Goal: Task Accomplishment & Management: Use online tool/utility

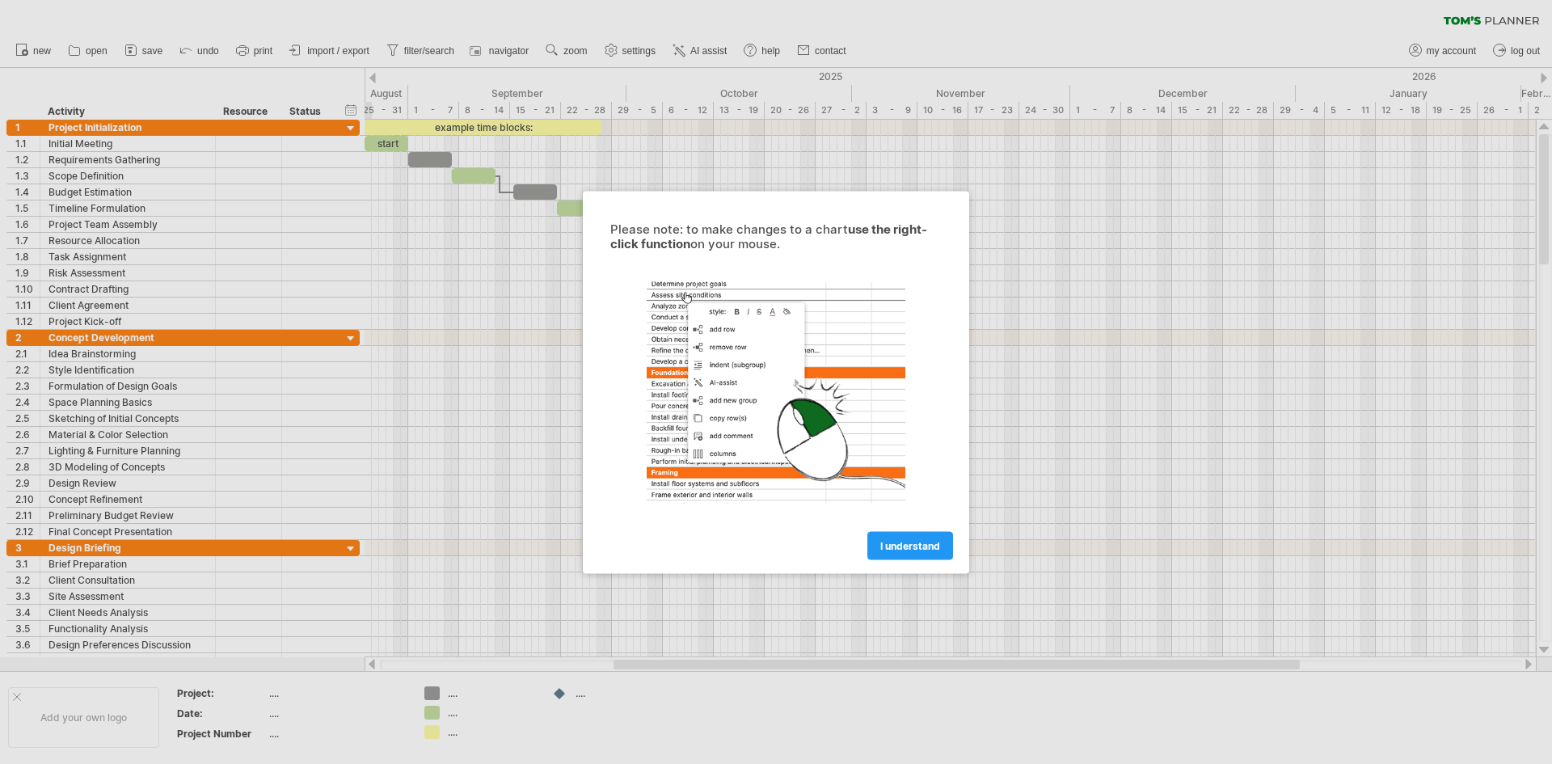
click at [907, 546] on span "I understand" at bounding box center [910, 545] width 60 height 12
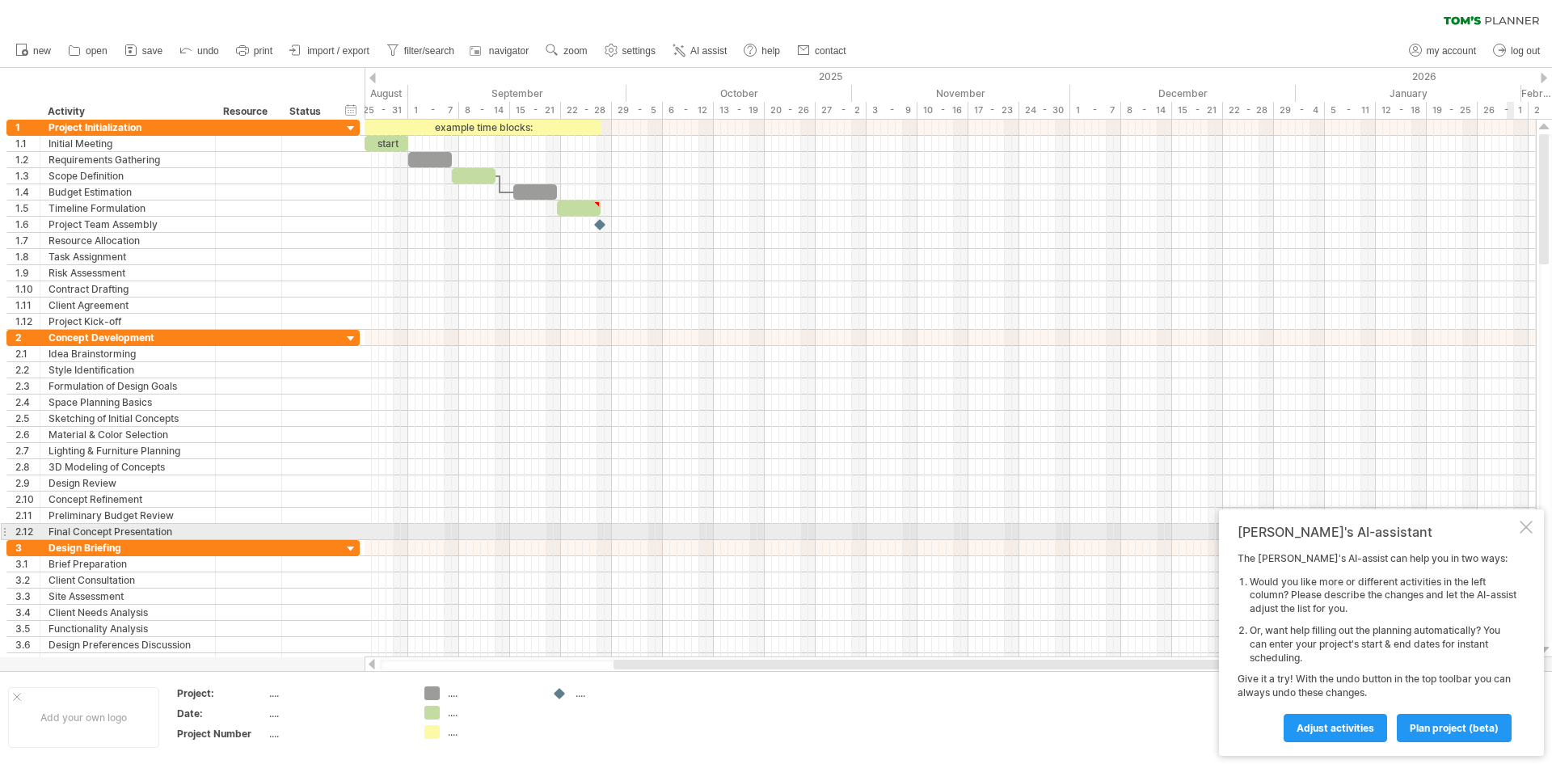
click at [1527, 531] on div at bounding box center [1526, 527] width 13 height 13
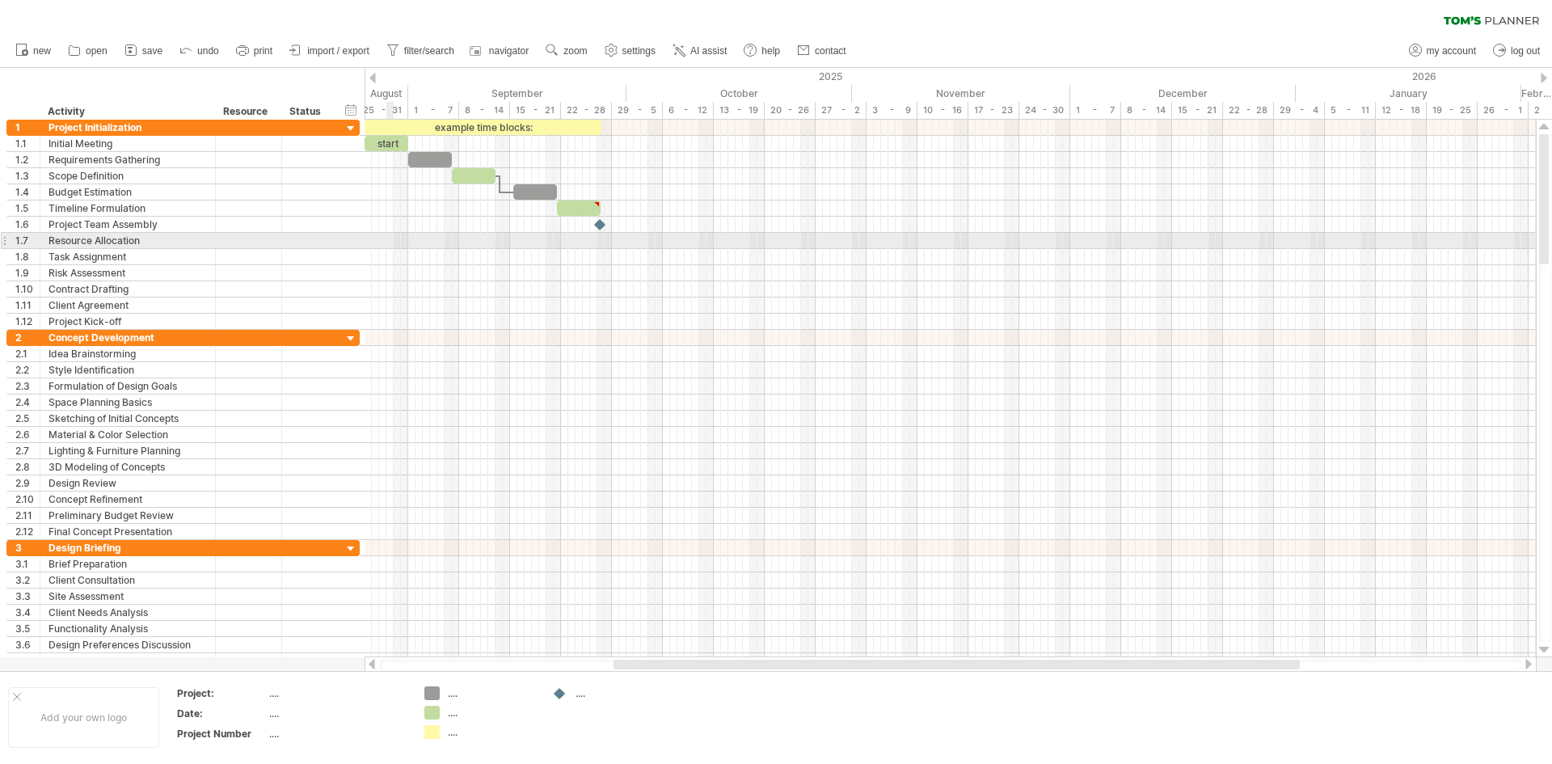
click at [390, 241] on div at bounding box center [950, 241] width 1171 height 16
click at [429, 242] on div at bounding box center [950, 241] width 1171 height 16
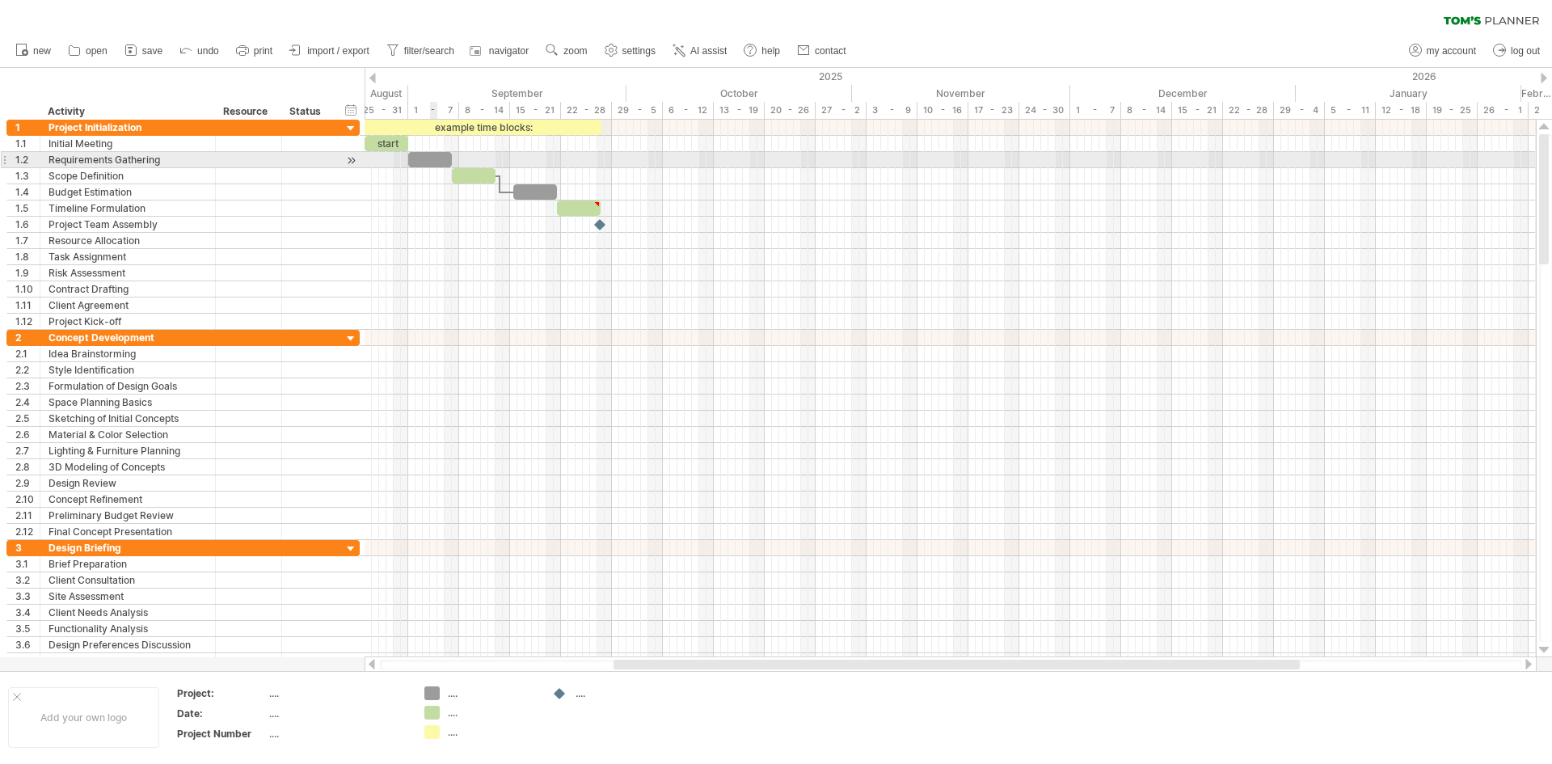
click at [432, 162] on div at bounding box center [430, 159] width 44 height 15
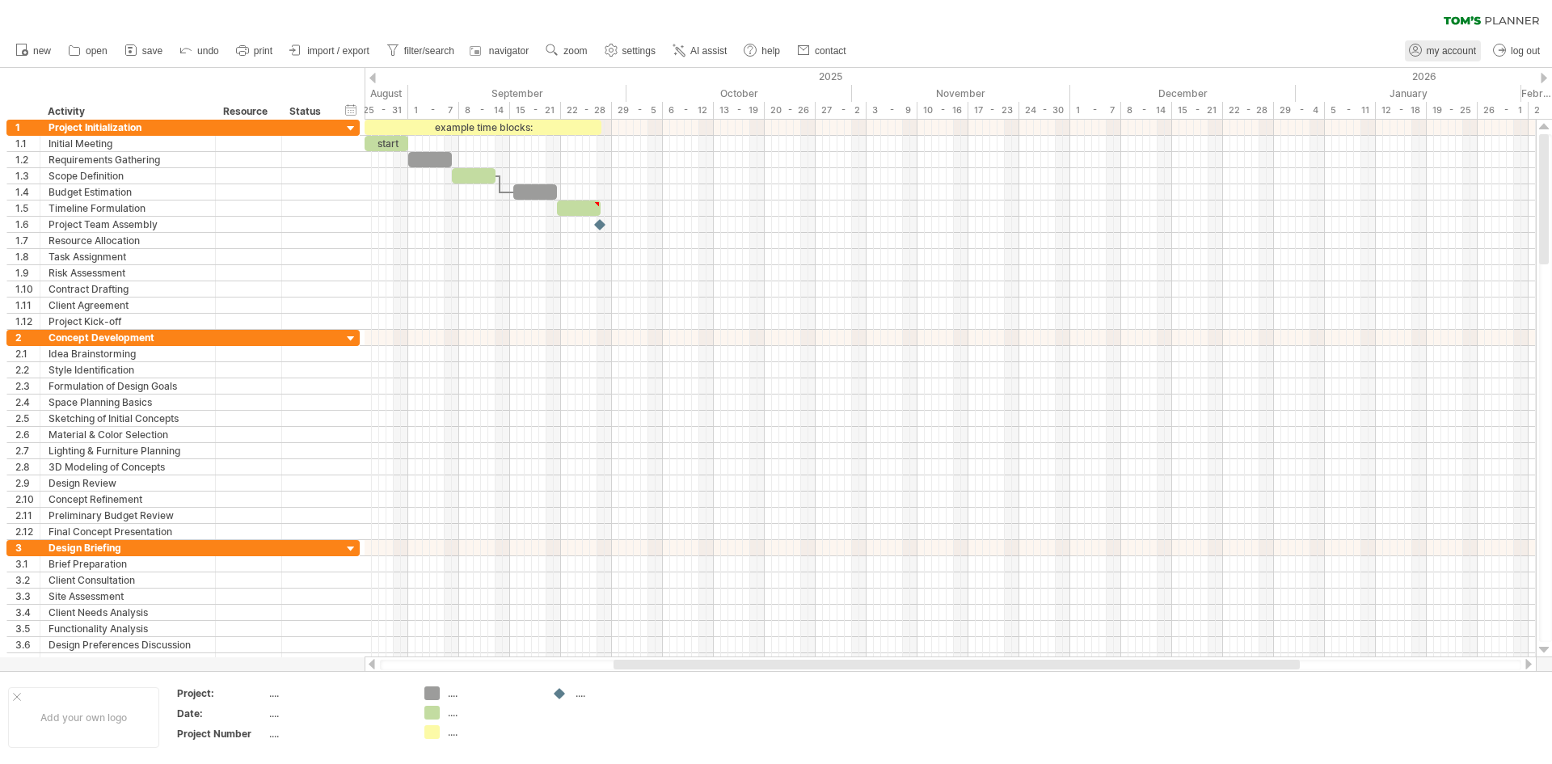
click at [1456, 55] on span "my account" at bounding box center [1451, 50] width 49 height 11
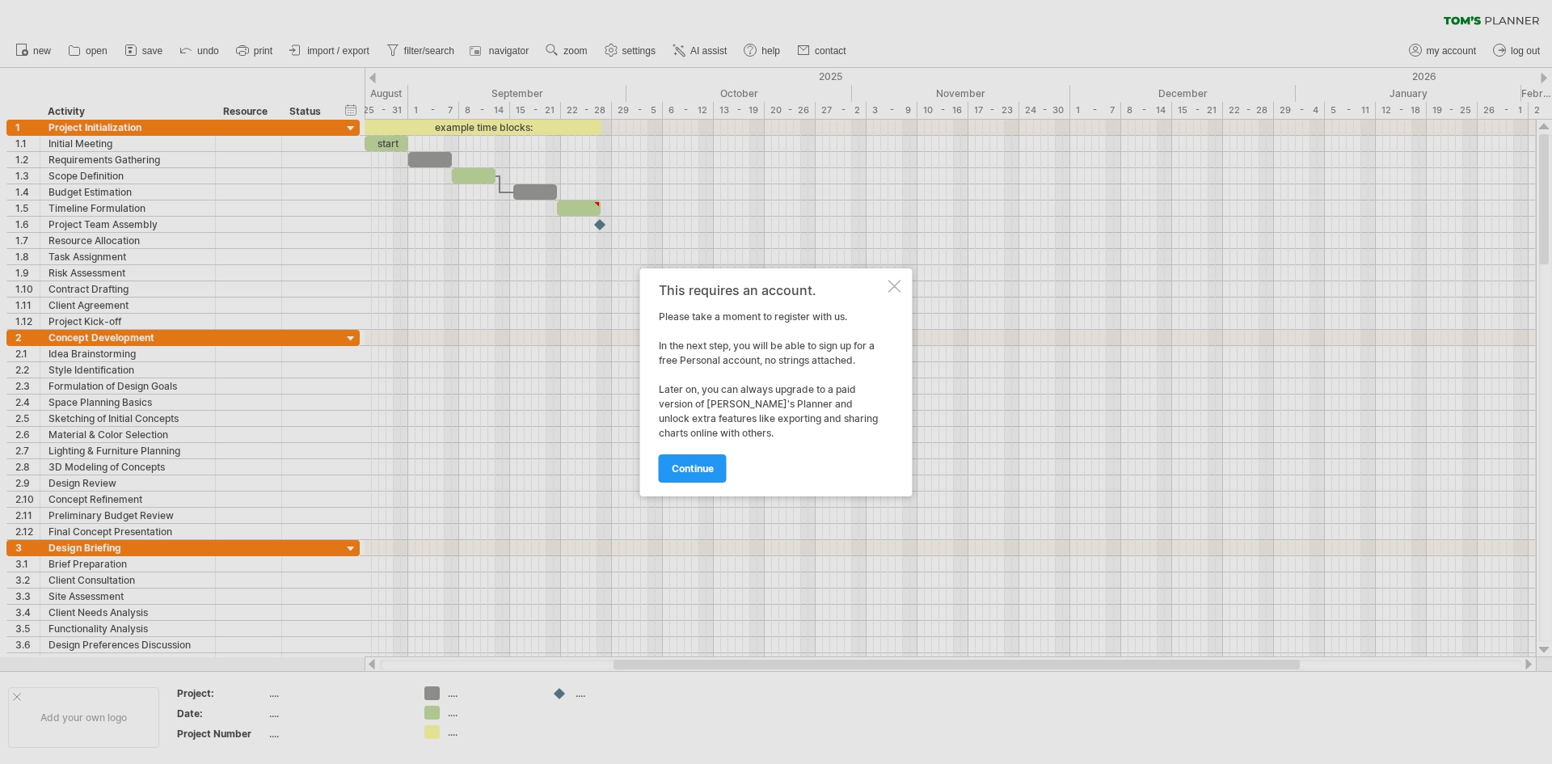
click at [894, 286] on div at bounding box center [894, 286] width 13 height 13
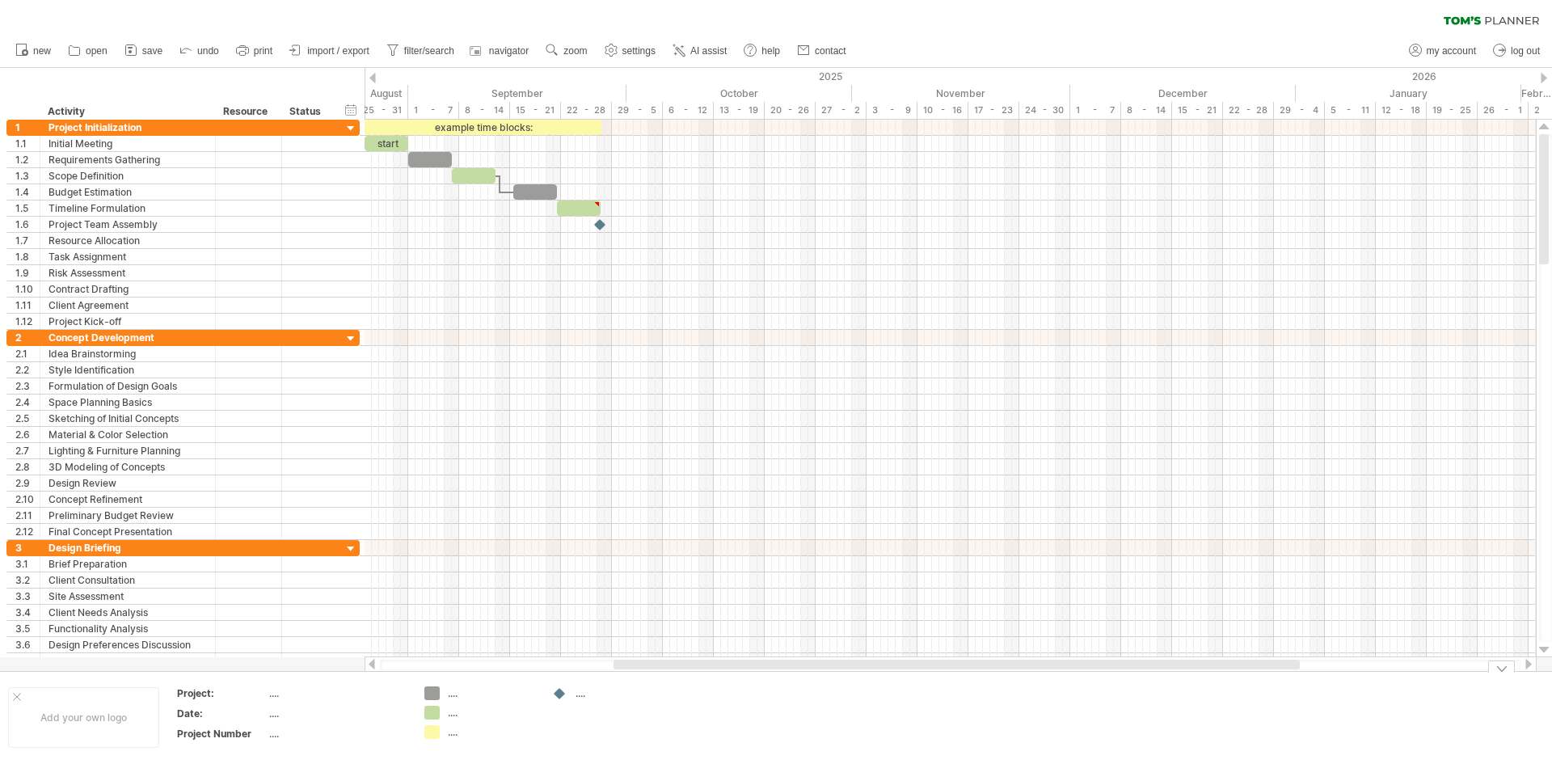
click at [454, 694] on div "...." at bounding box center [492, 693] width 88 height 14
click at [277, 694] on div "...." at bounding box center [337, 693] width 136 height 14
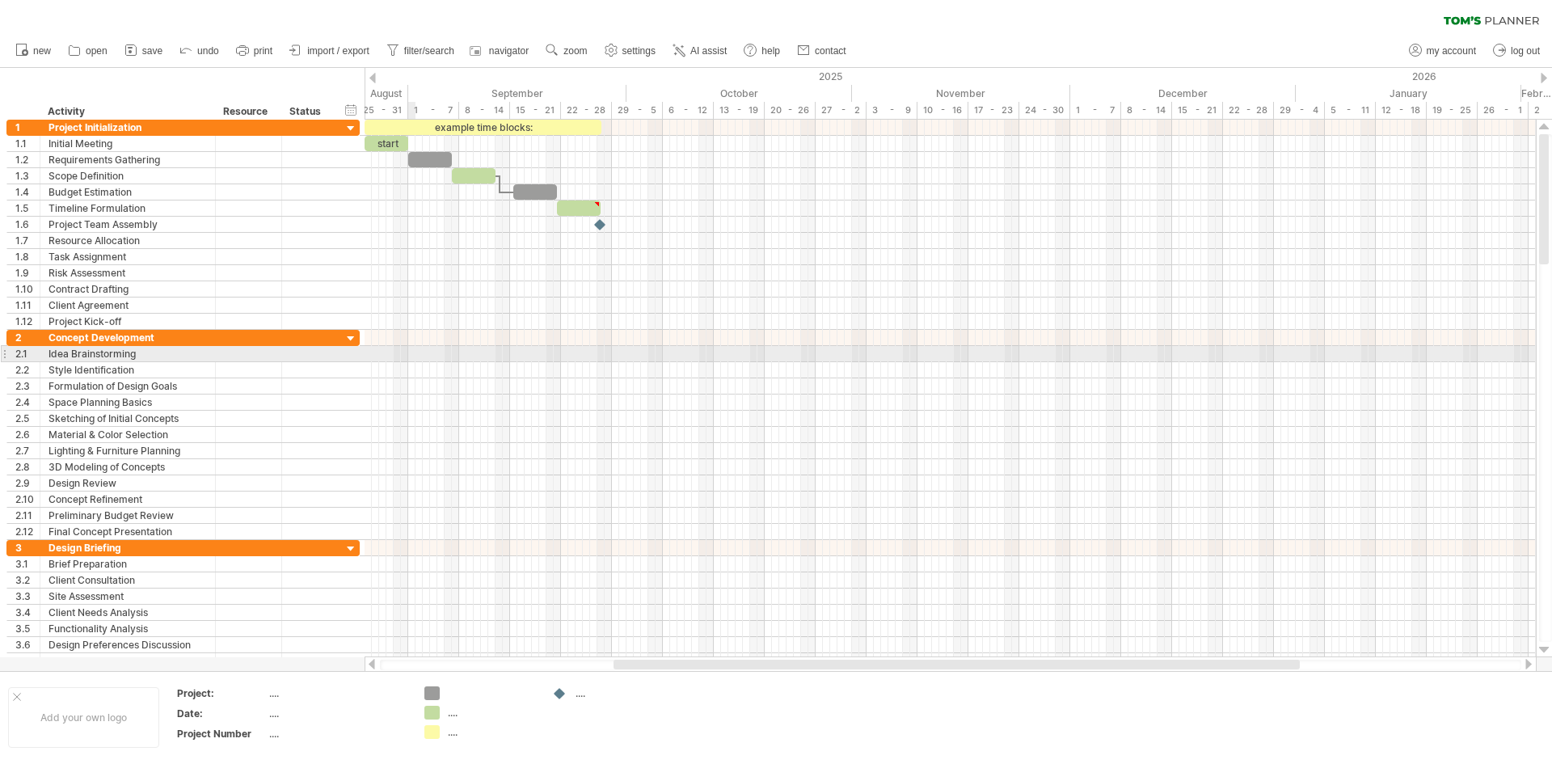
click at [411, 352] on div at bounding box center [950, 354] width 1171 height 16
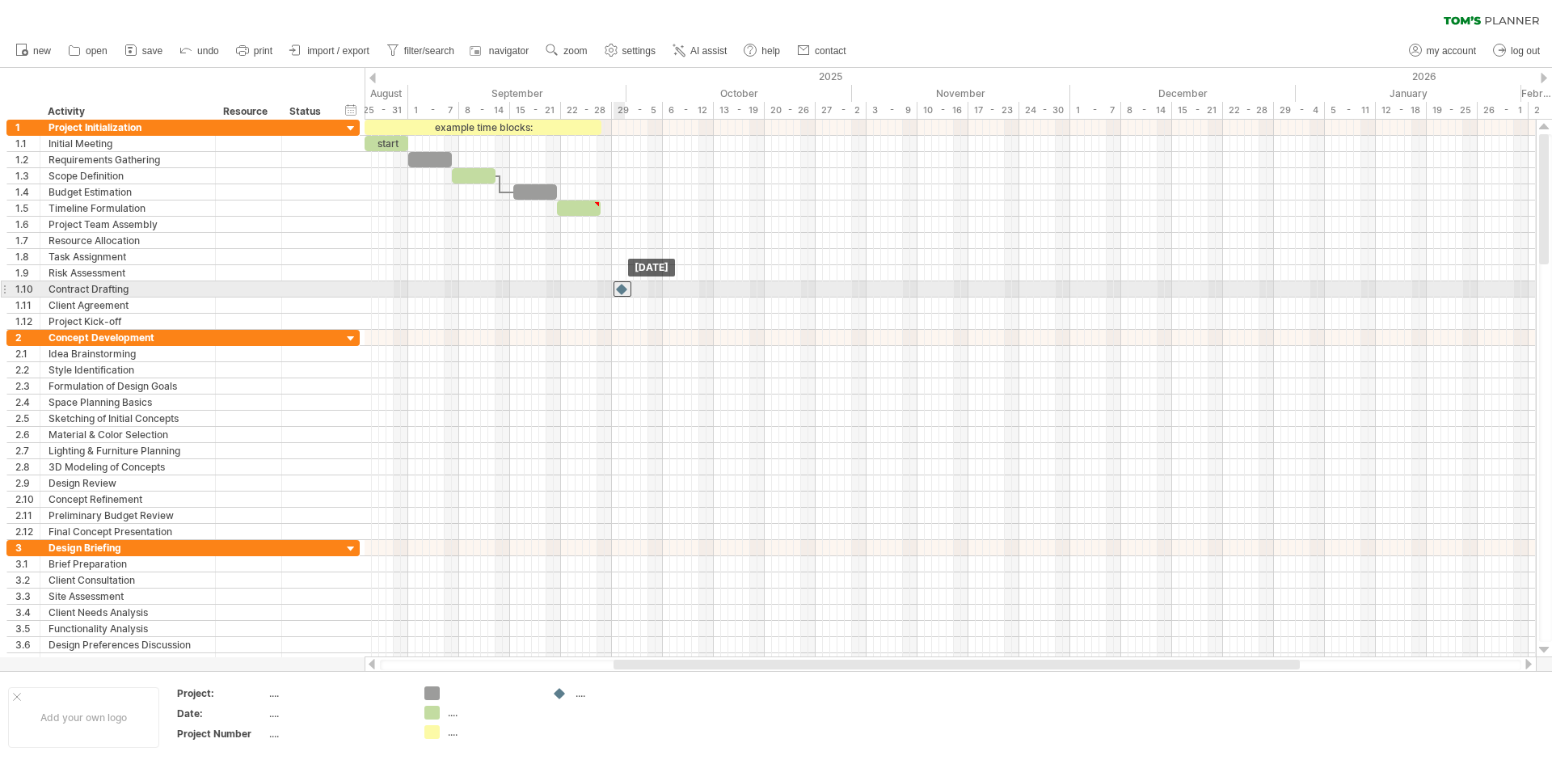
drag, startPoint x: 601, startPoint y: 226, endPoint x: 623, endPoint y: 285, distance: 62.2
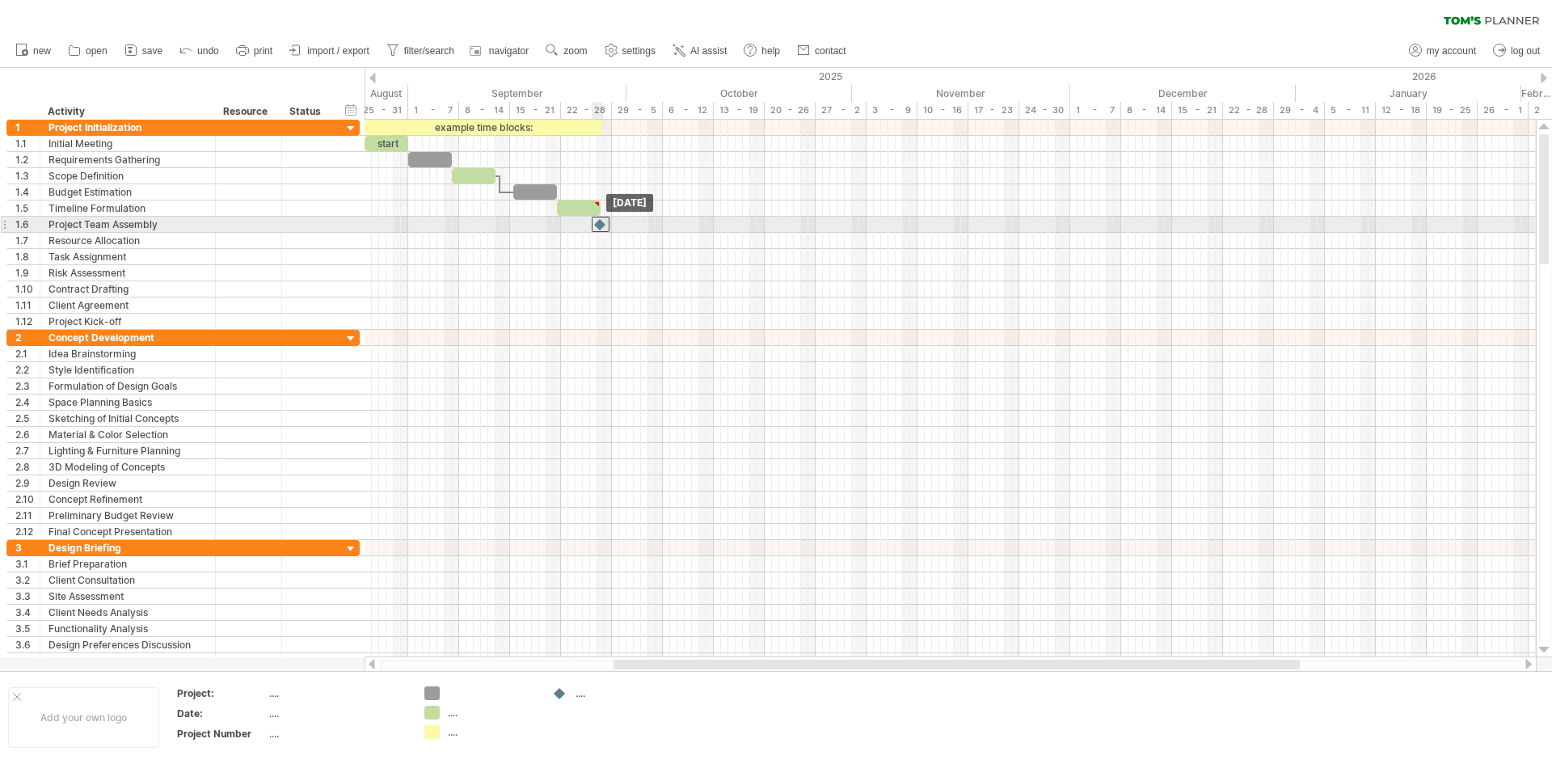
drag, startPoint x: 625, startPoint y: 289, endPoint x: 604, endPoint y: 222, distance: 71.1
drag, startPoint x: 602, startPoint y: 224, endPoint x: 640, endPoint y: 225, distance: 38.0
click at [640, 225] on div at bounding box center [637, 224] width 18 height 15
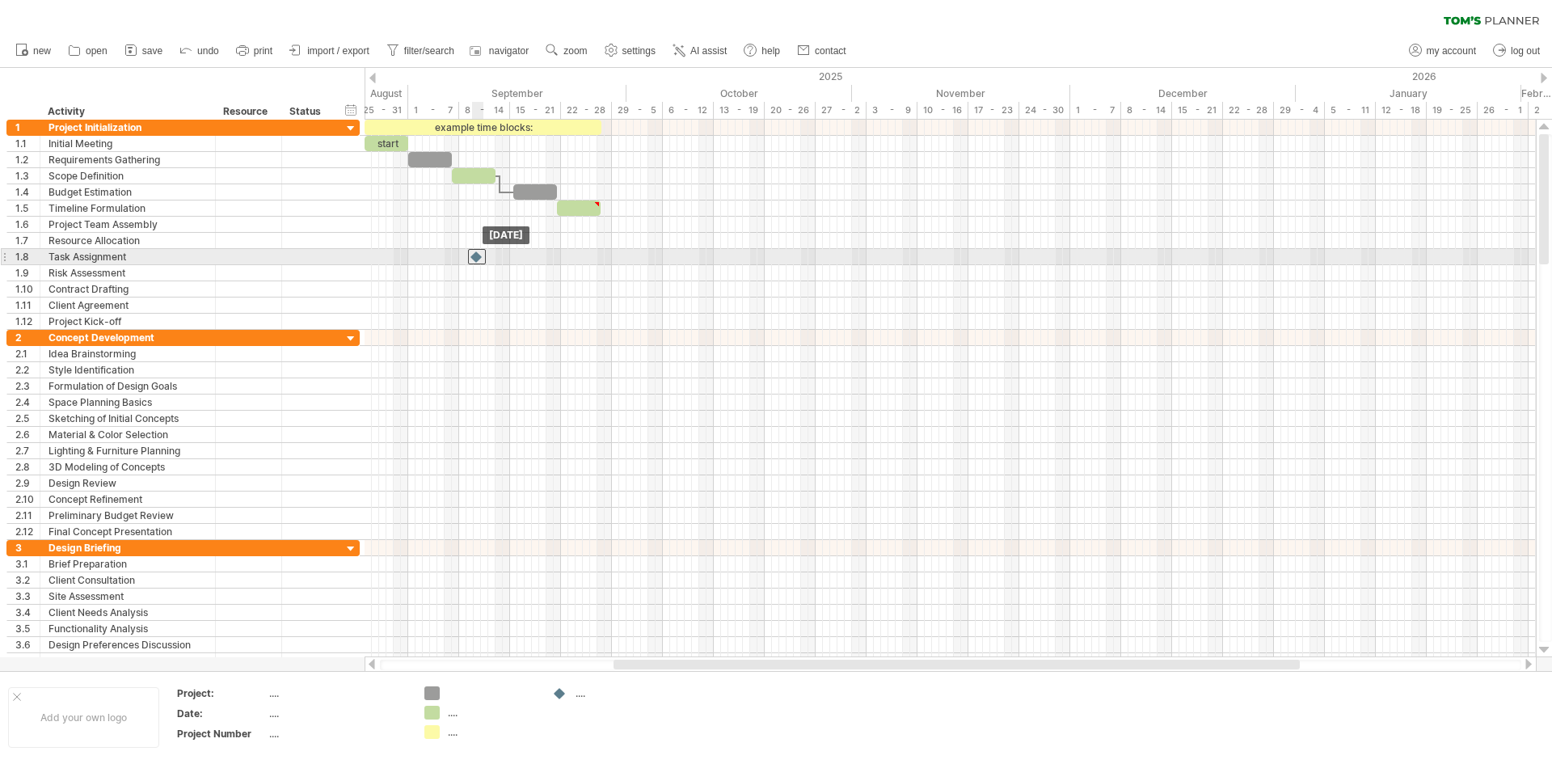
drag, startPoint x: 635, startPoint y: 226, endPoint x: 475, endPoint y: 262, distance: 163.4
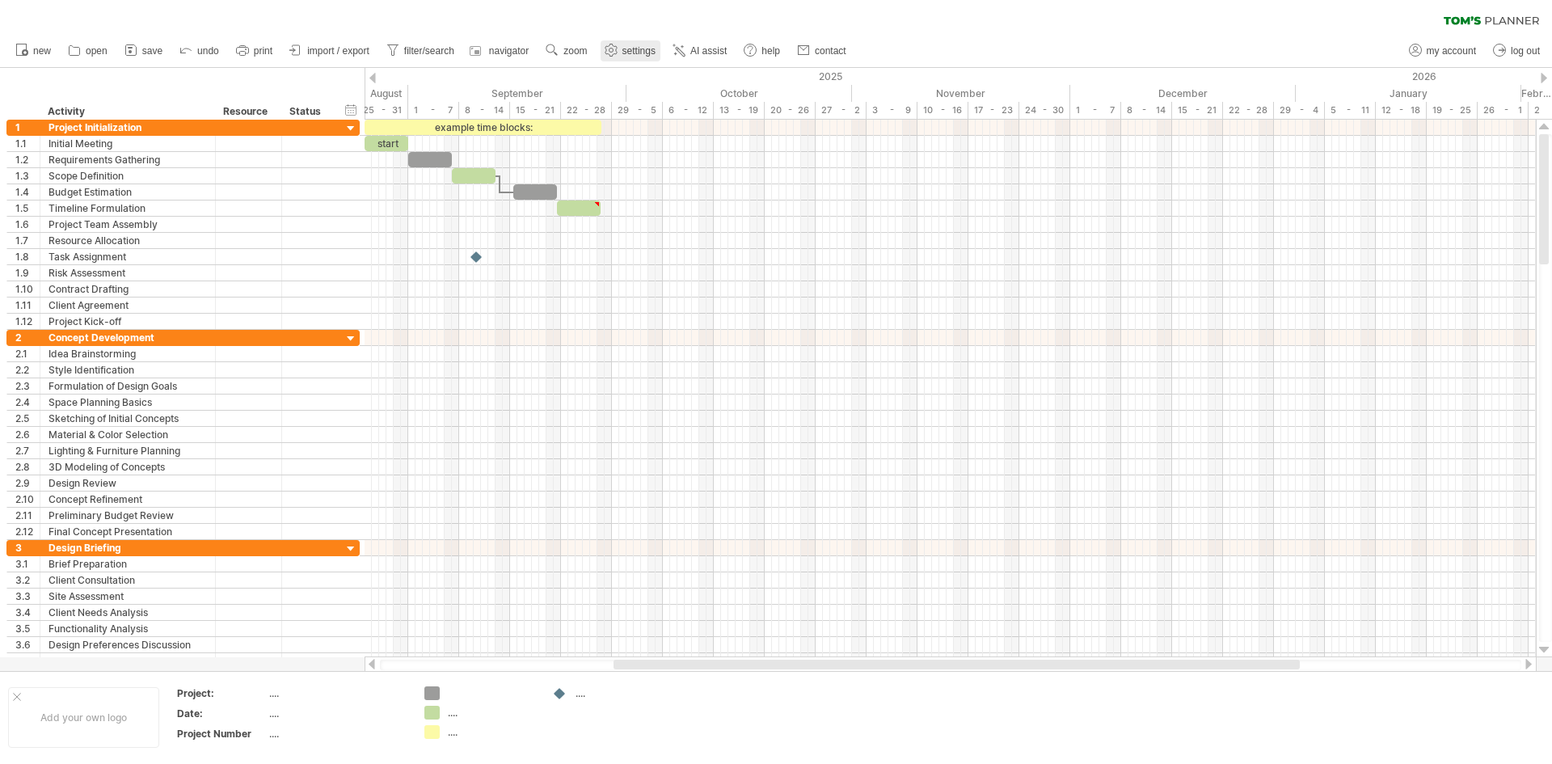
click at [618, 50] on use at bounding box center [611, 50] width 16 height 16
select select "*"
select select "**"
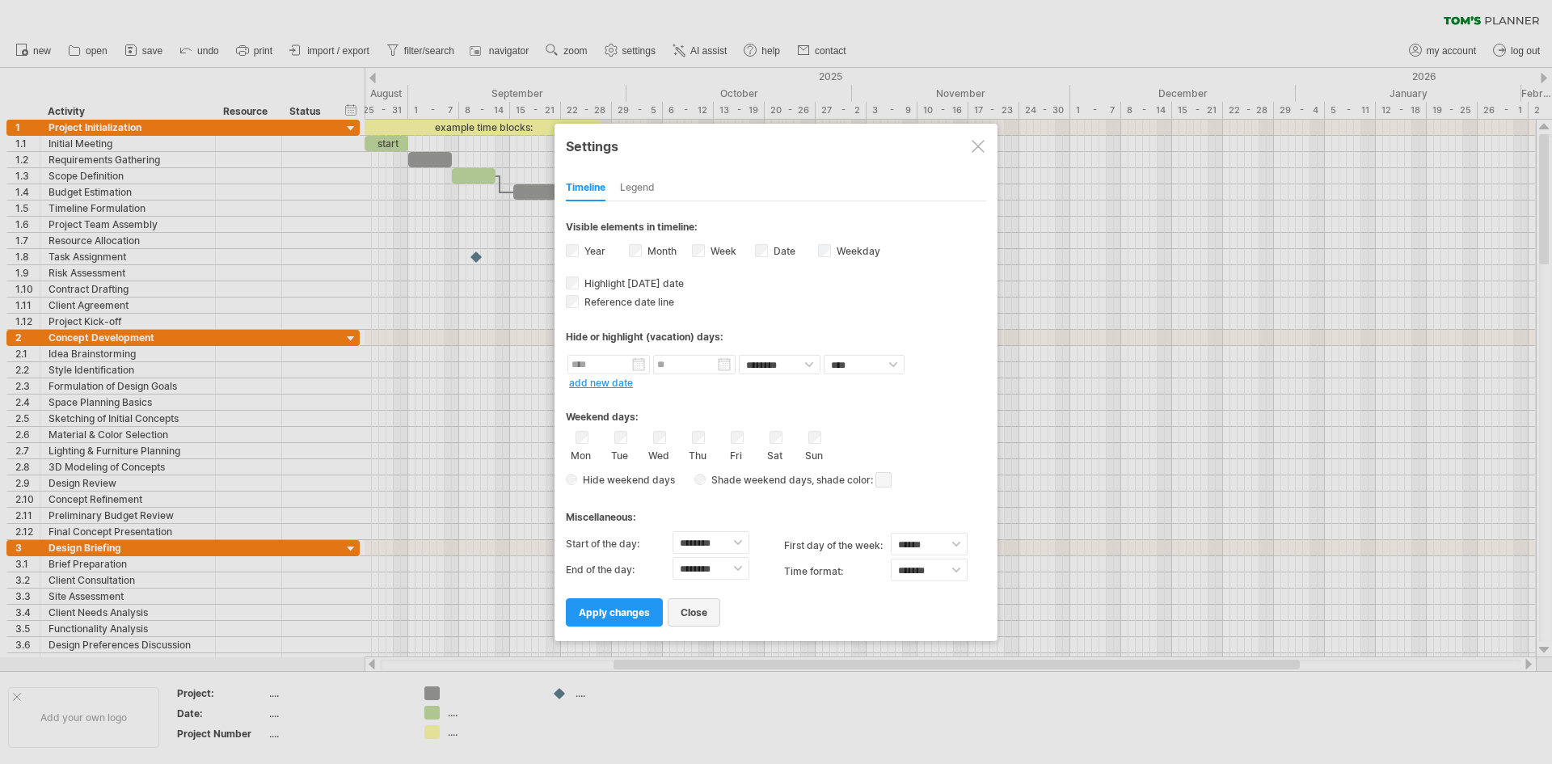
click at [684, 616] on span "close" at bounding box center [694, 612] width 27 height 12
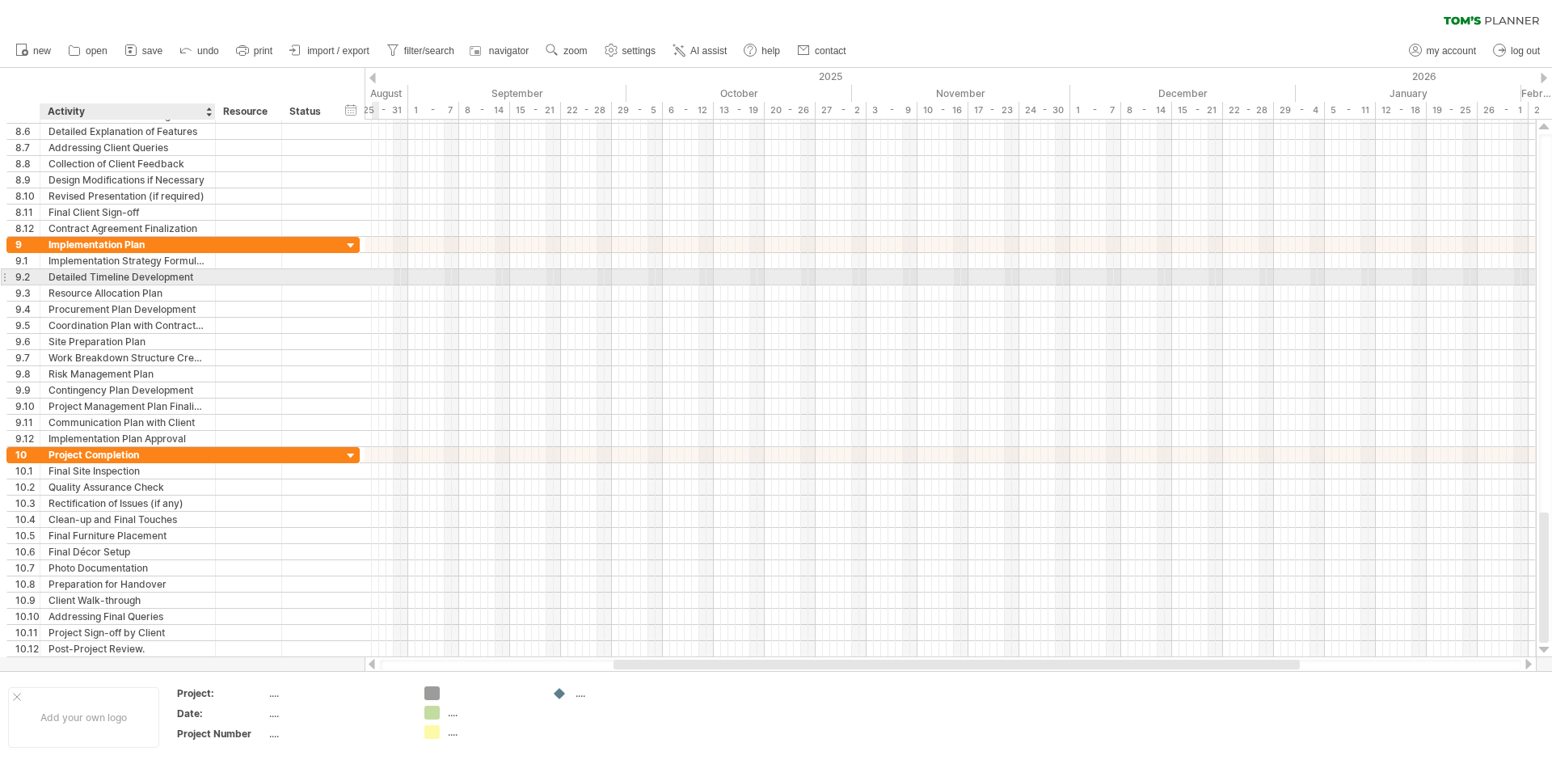
click at [161, 275] on div "Detailed Timeline Development" at bounding box center [128, 276] width 158 height 15
click at [161, 275] on input "**********" at bounding box center [128, 276] width 158 height 15
click at [186, 305] on div "Procurement Plan Development" at bounding box center [128, 309] width 158 height 15
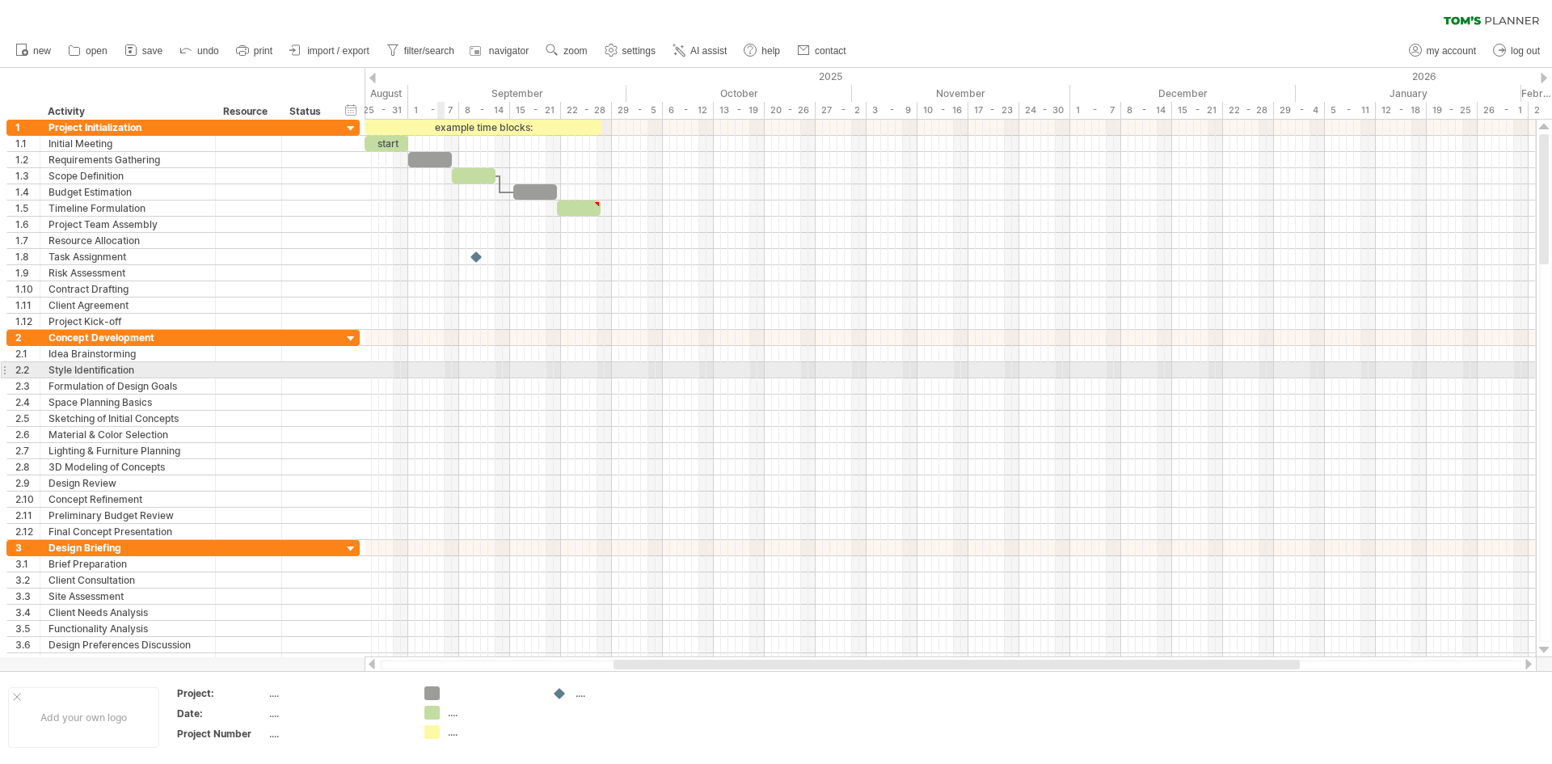
click at [441, 366] on div at bounding box center [950, 370] width 1171 height 16
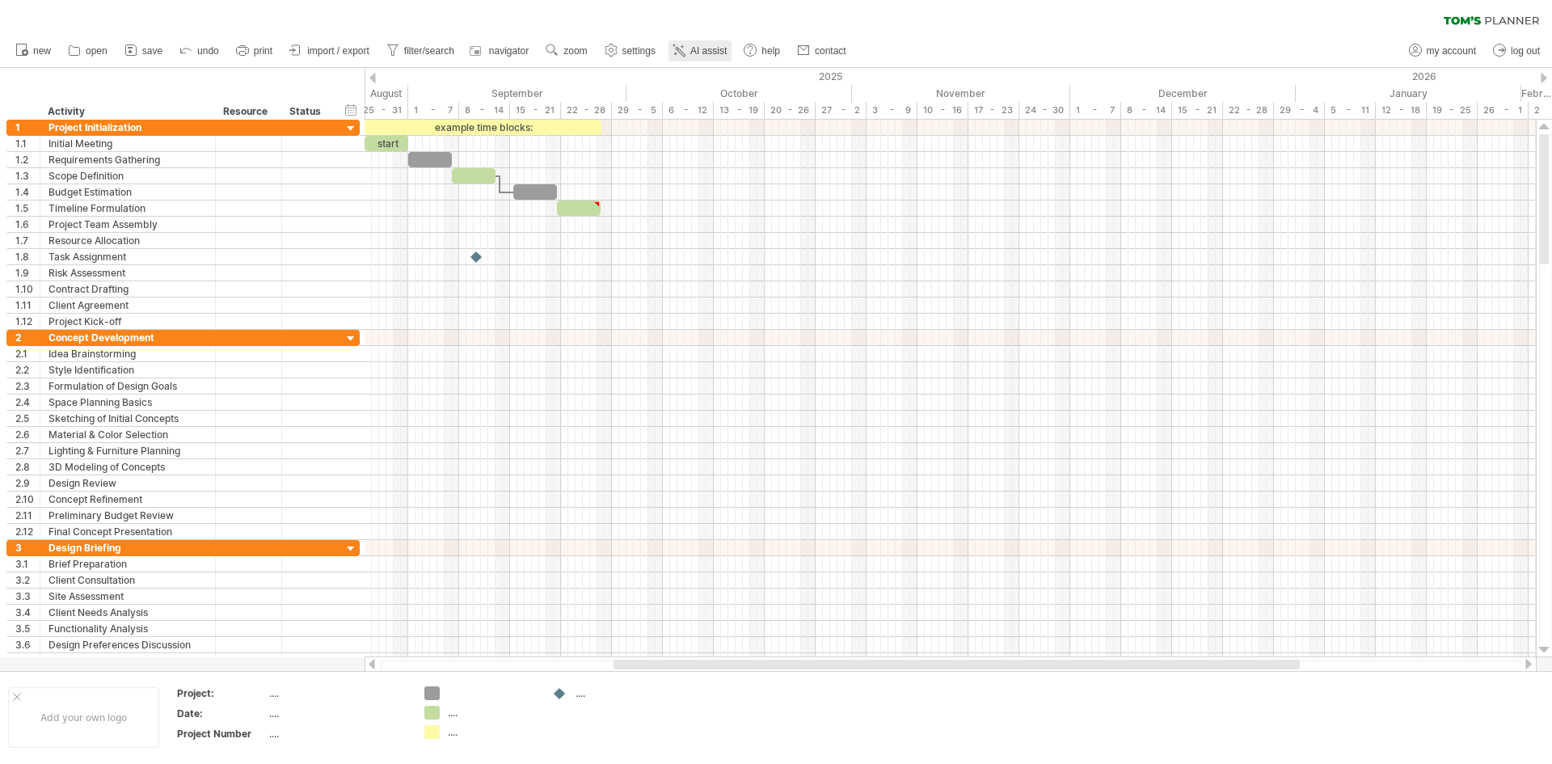
click at [718, 55] on span "AI assist" at bounding box center [708, 50] width 36 height 11
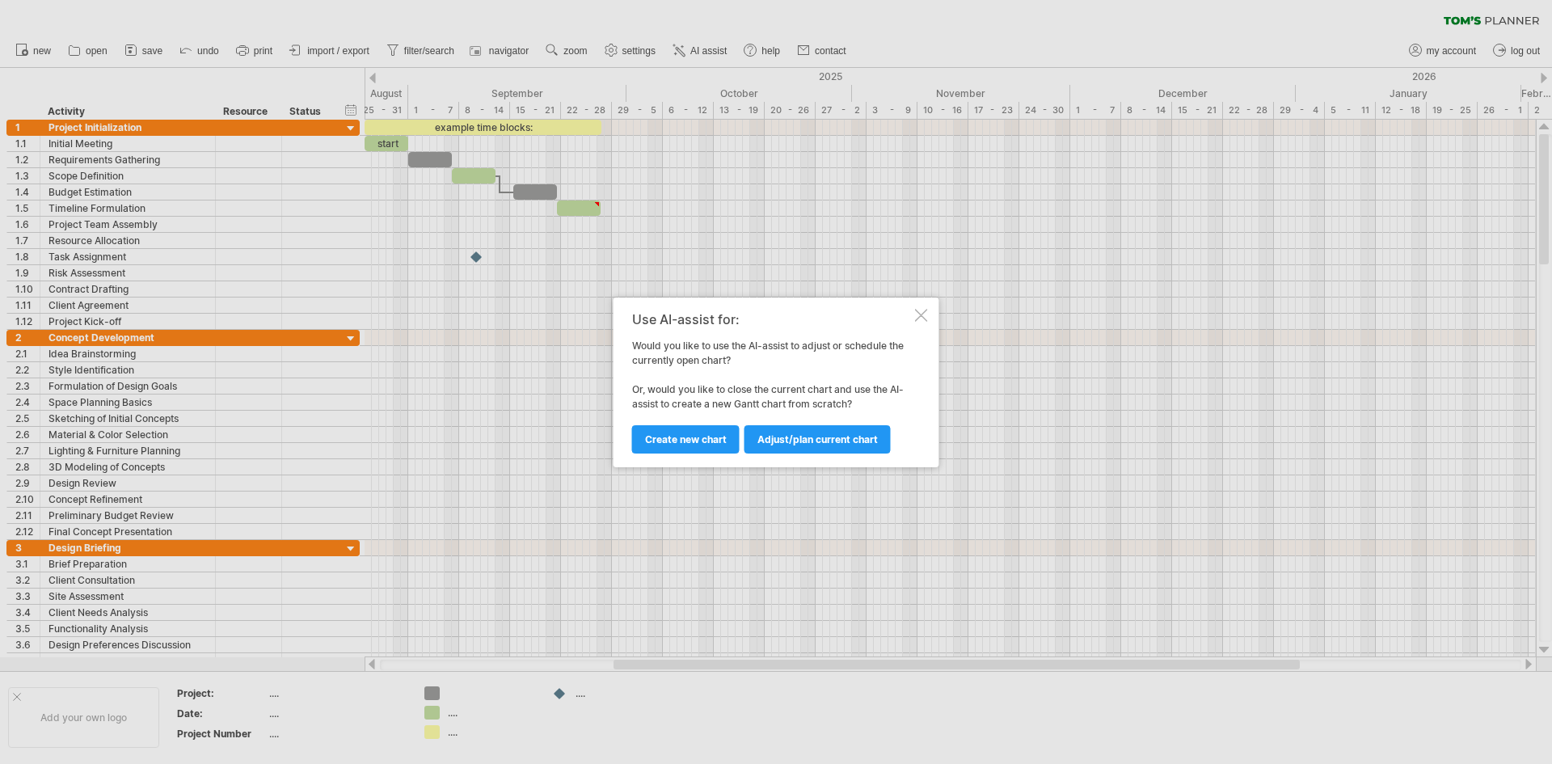
click at [920, 315] on div at bounding box center [921, 315] width 13 height 13
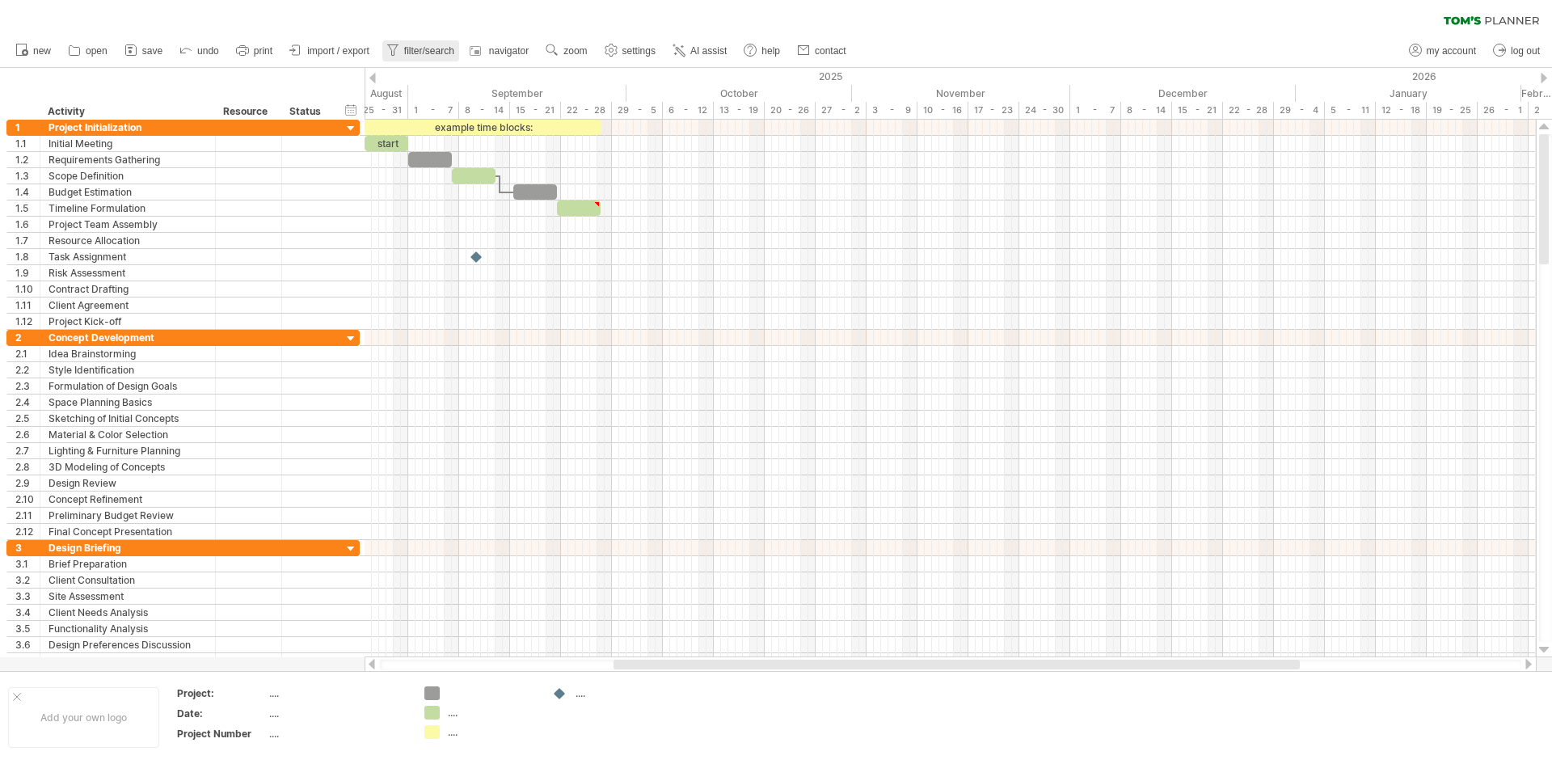
click at [435, 55] on span "filter/search" at bounding box center [429, 50] width 50 height 11
type input "**********"
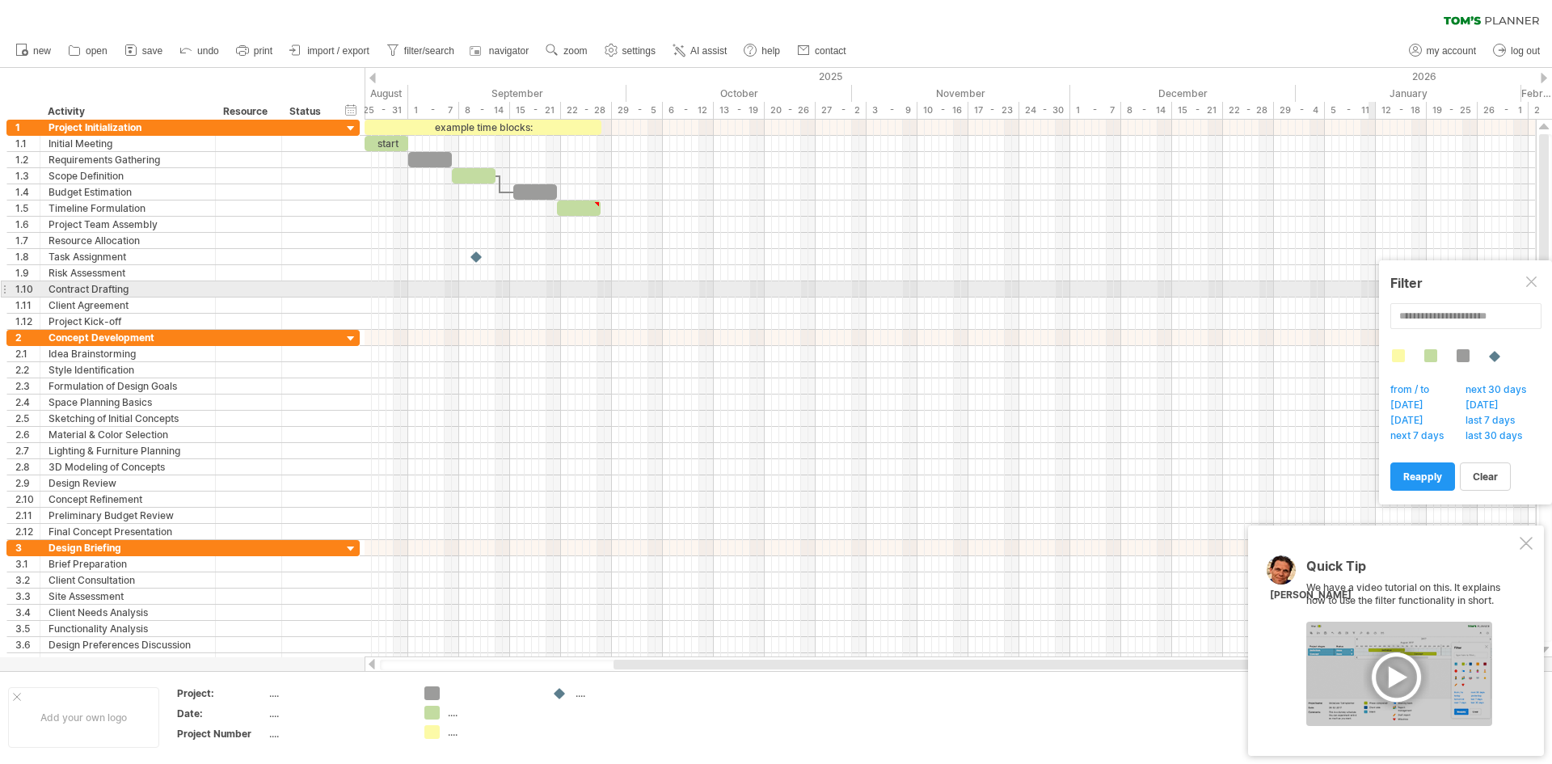
click at [1532, 284] on div at bounding box center [1532, 282] width 13 height 13
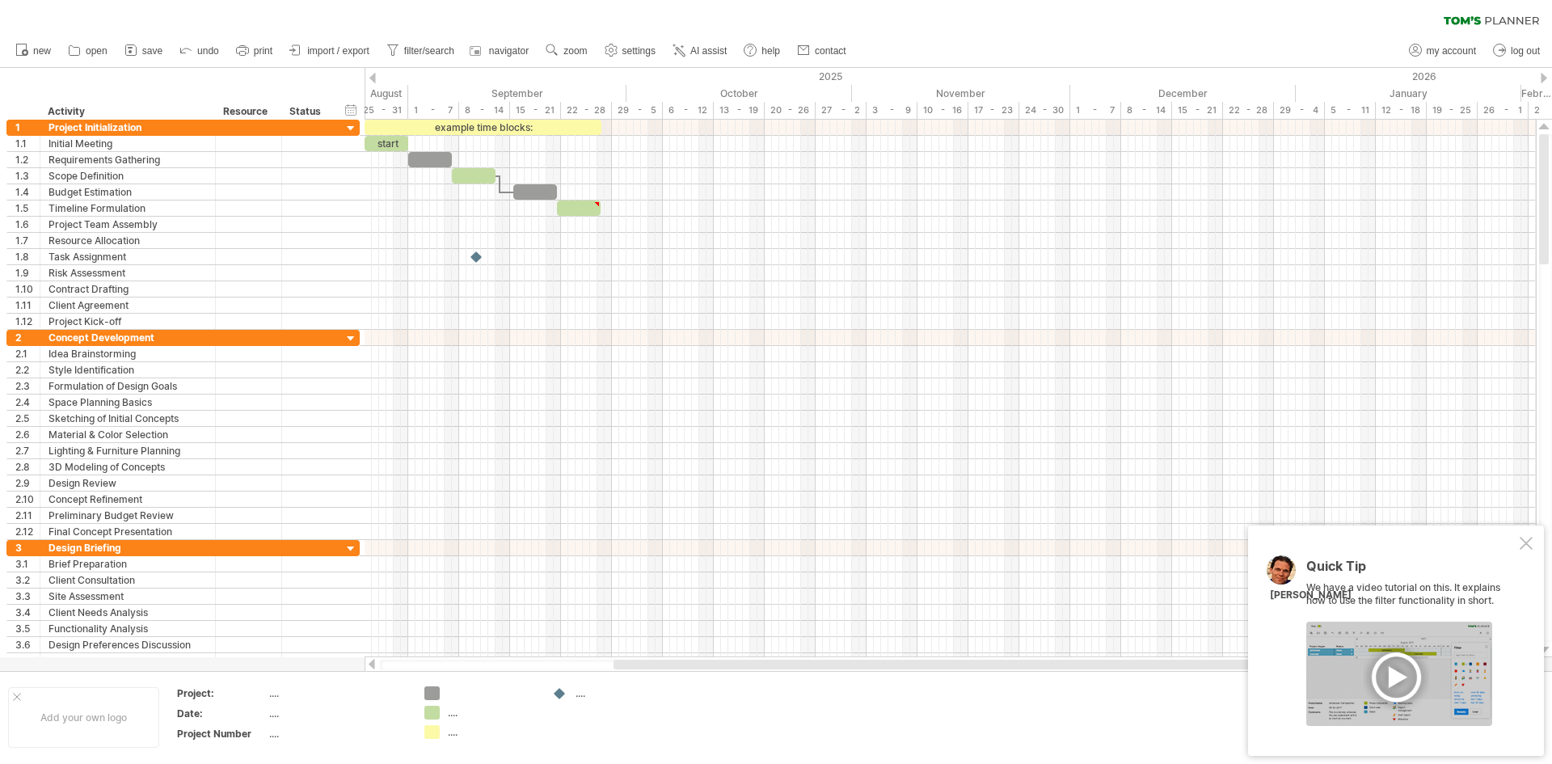
click at [1402, 674] on div at bounding box center [1399, 674] width 186 height 104
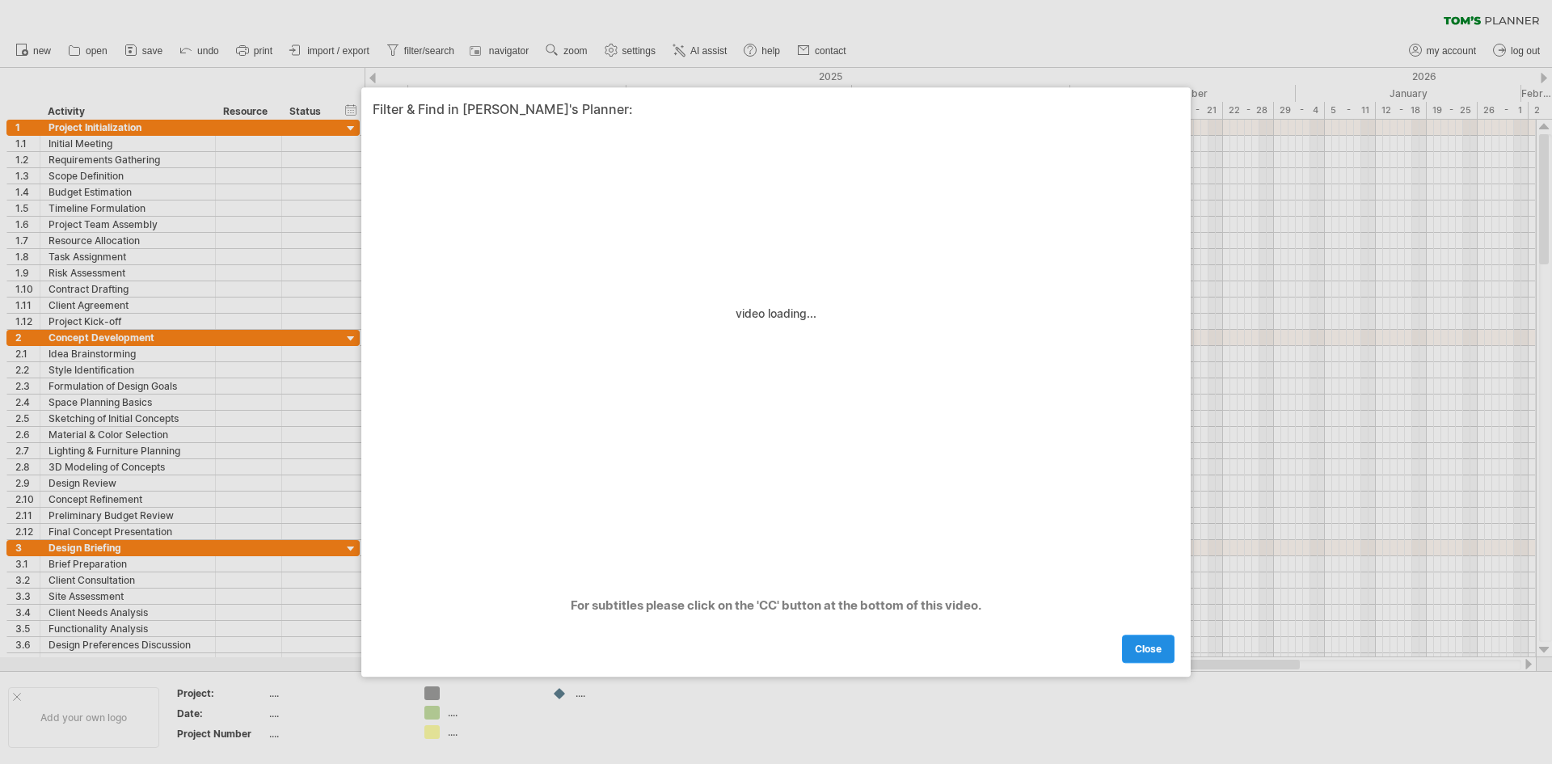
click at [1143, 652] on span "close" at bounding box center [1148, 649] width 27 height 12
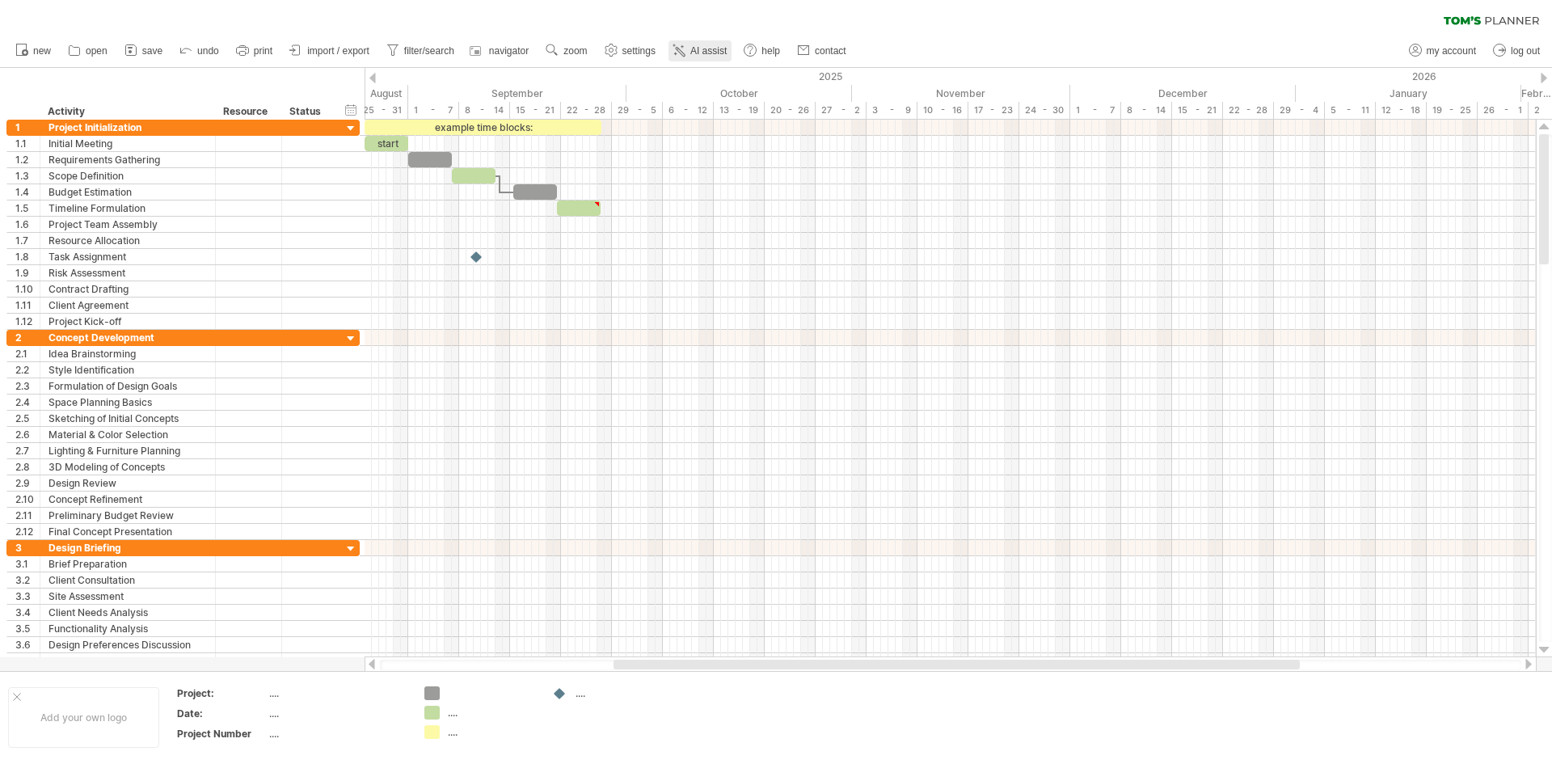
click at [704, 59] on link "AI assist" at bounding box center [700, 50] width 63 height 21
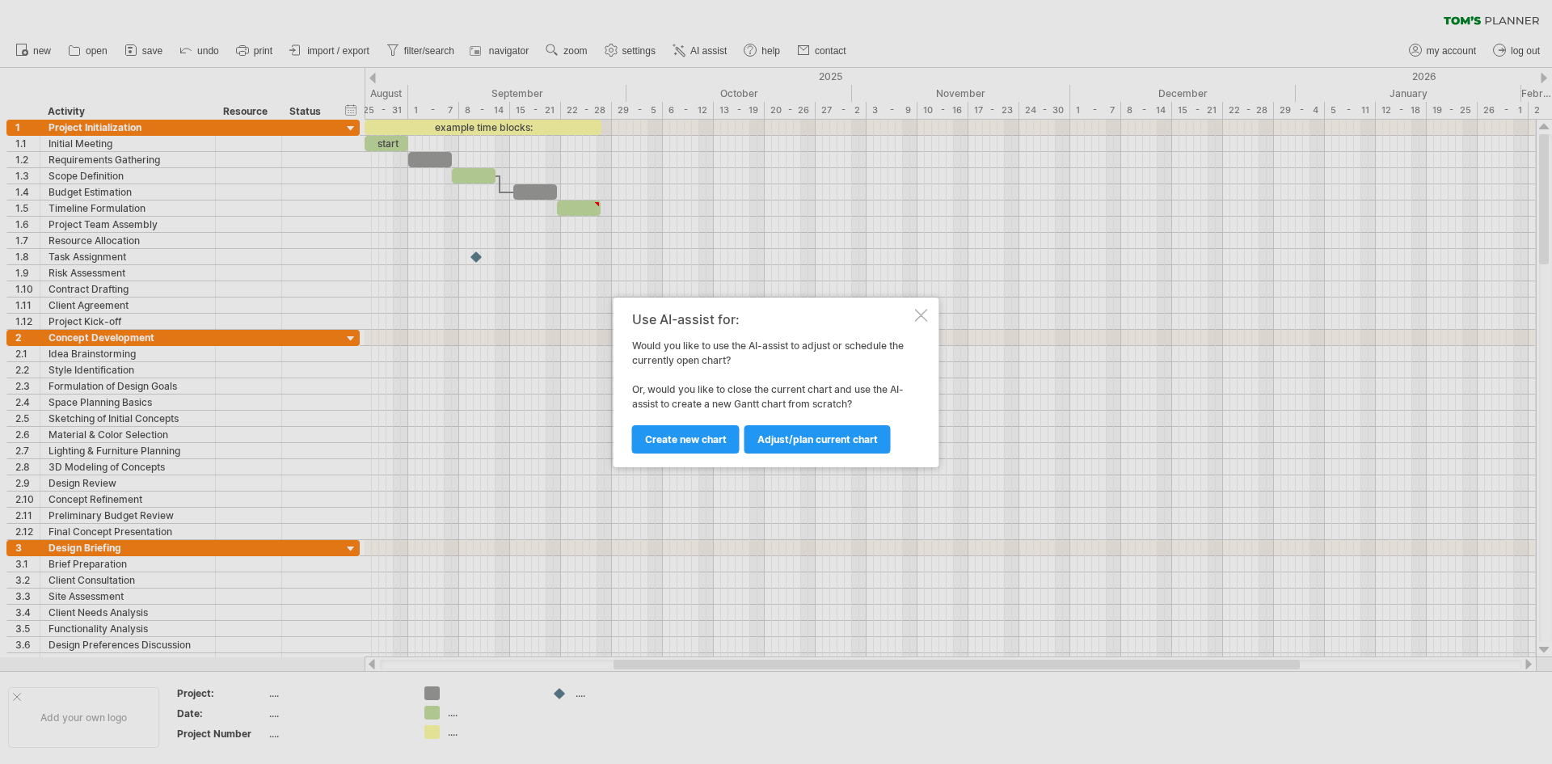
click at [925, 316] on div at bounding box center [921, 315] width 13 height 13
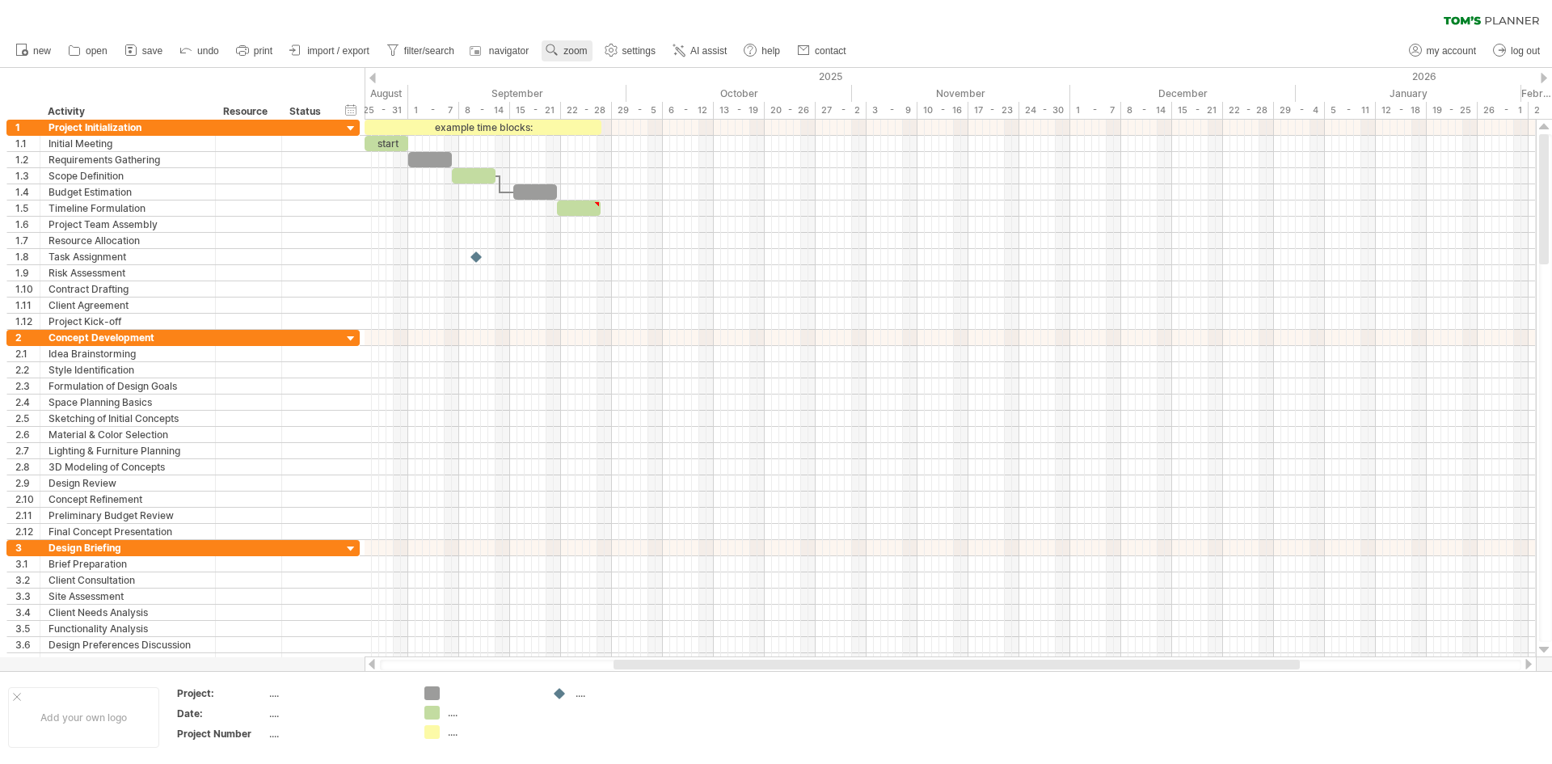
click at [557, 53] on rect at bounding box center [556, 54] width 4 height 4
click at [578, 124] on div "Day" at bounding box center [610, 125] width 90 height 26
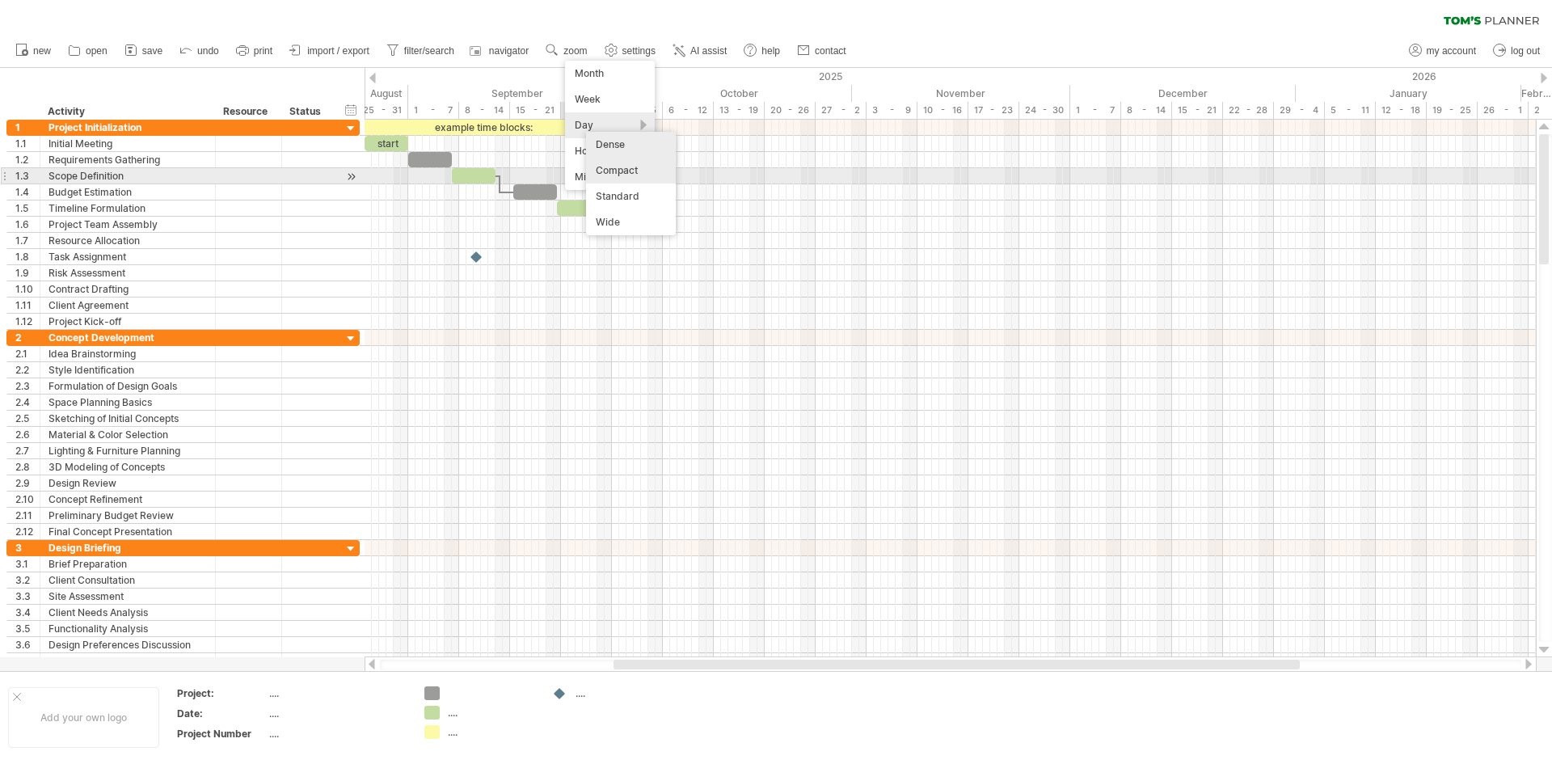
click at [606, 174] on div "Compact" at bounding box center [631, 171] width 90 height 26
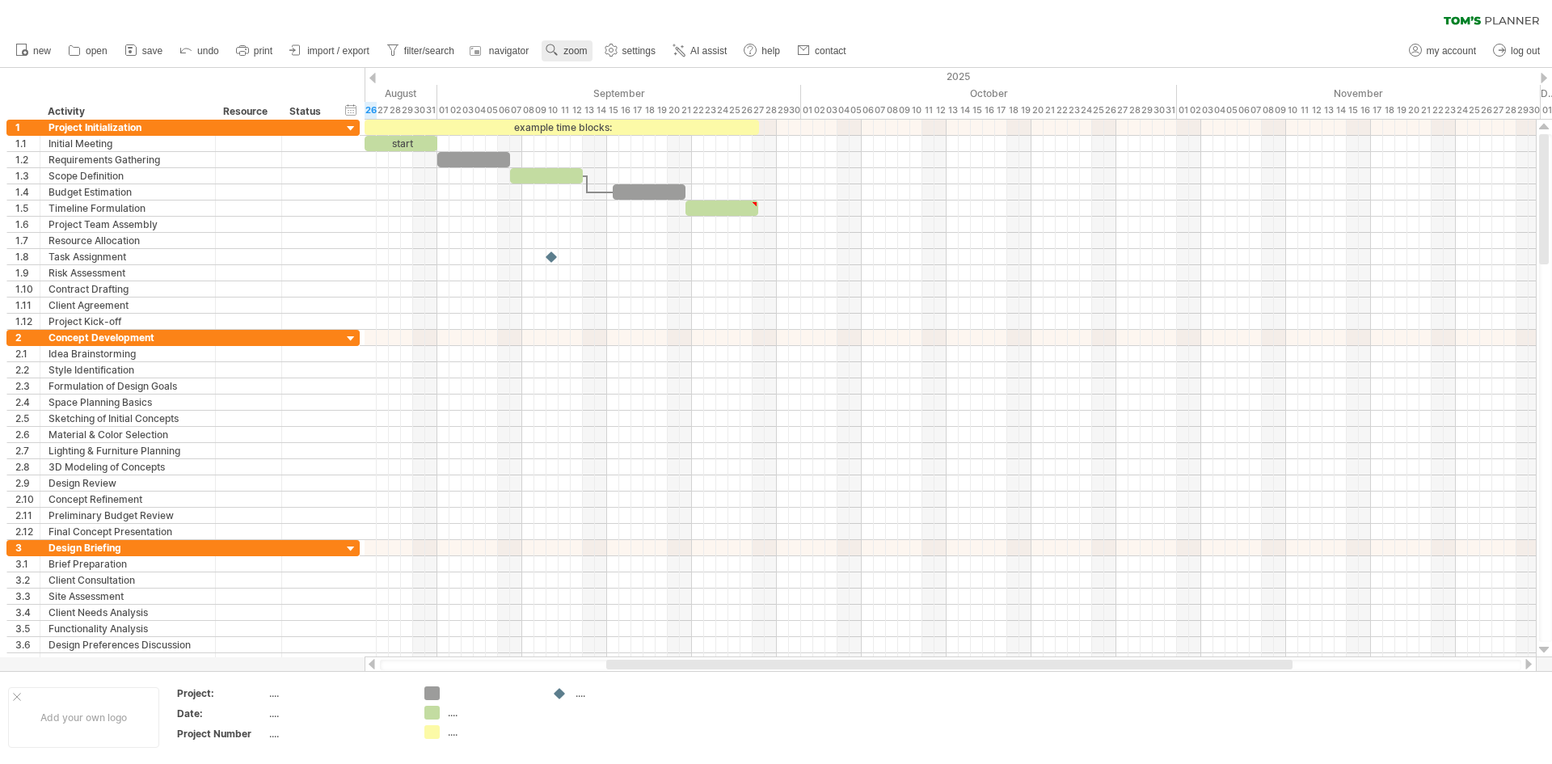
click at [546, 44] on use at bounding box center [552, 50] width 16 height 16
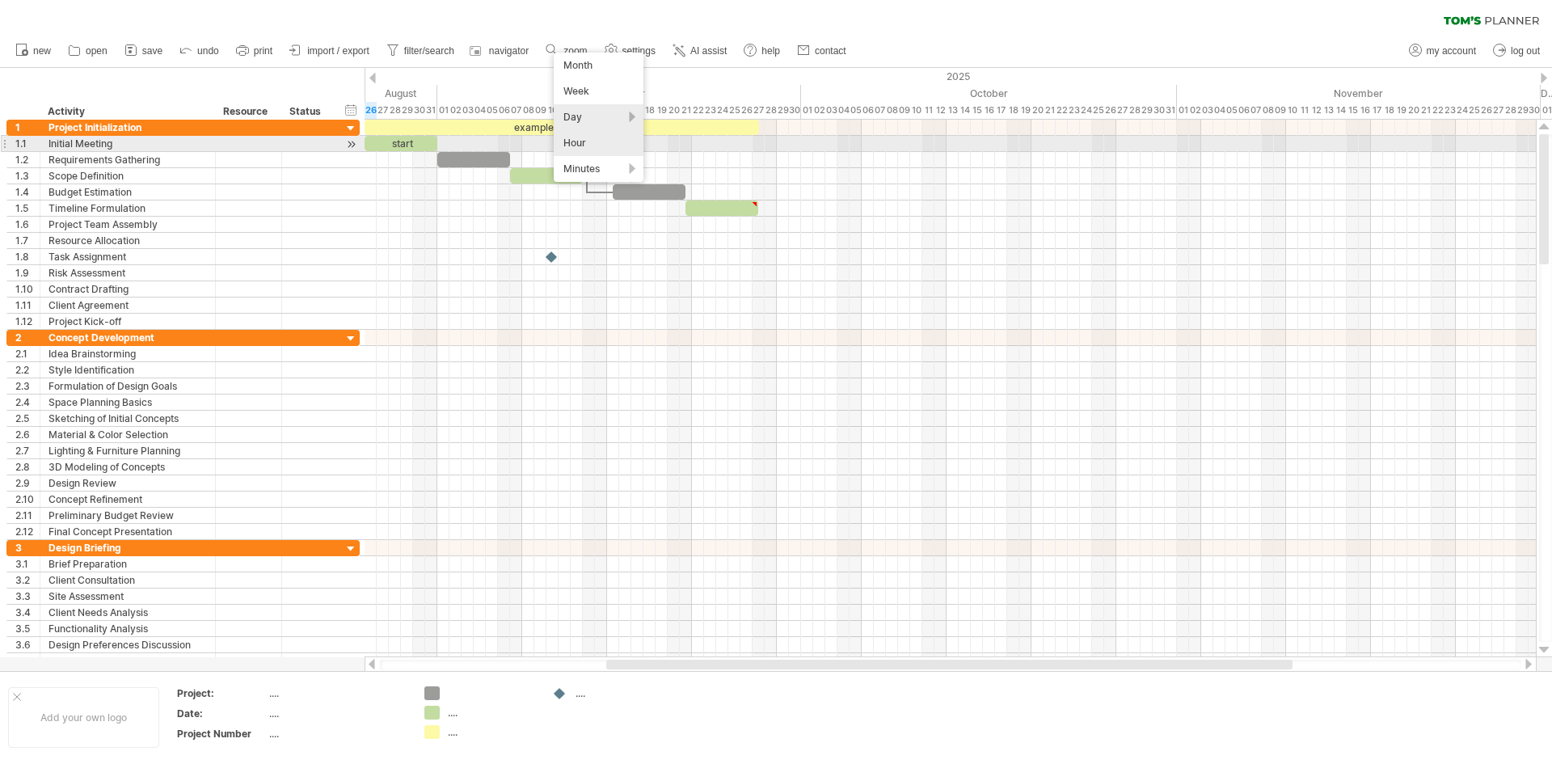
click at [568, 144] on div "Hour" at bounding box center [599, 143] width 90 height 26
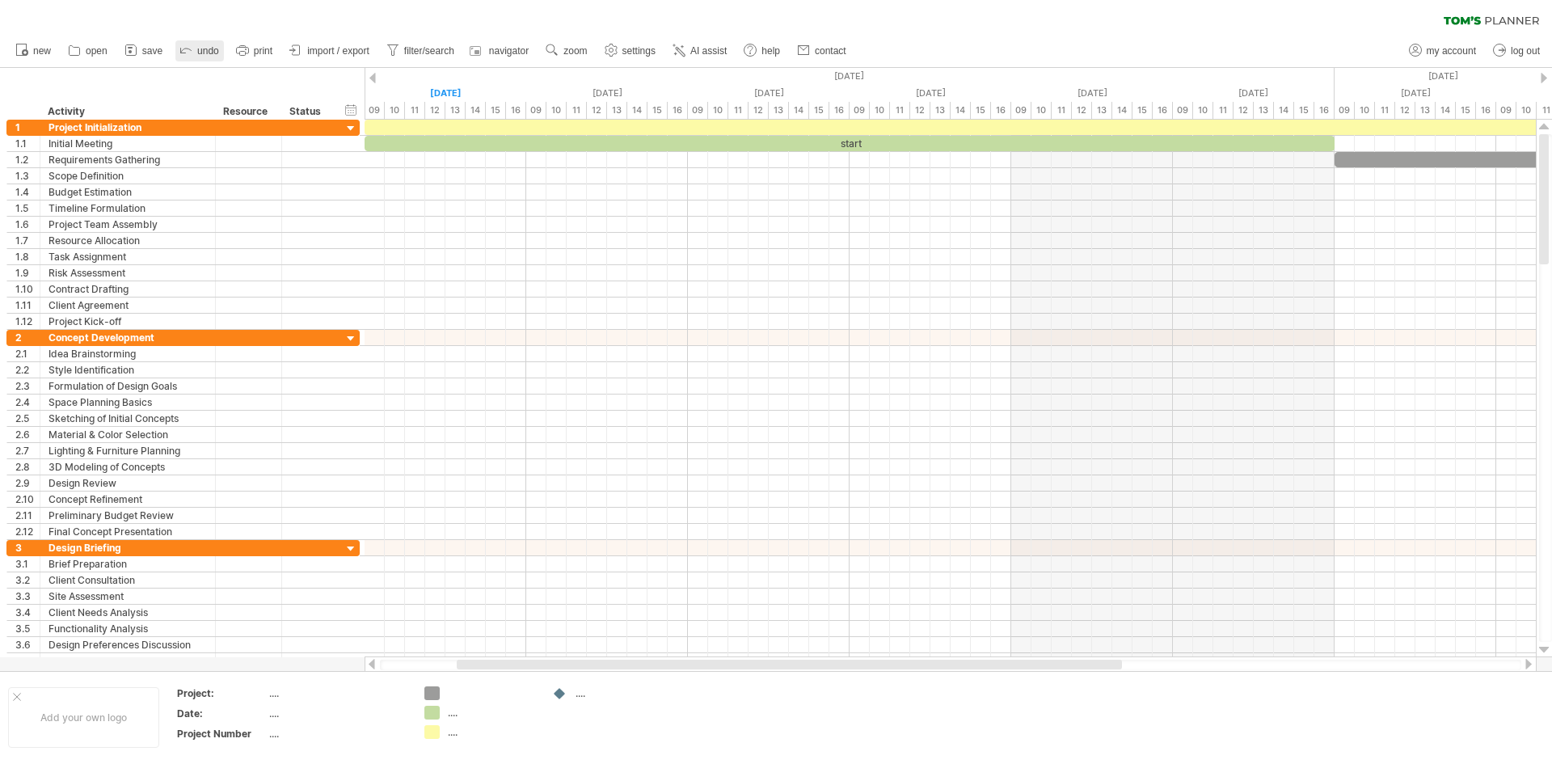
click at [197, 52] on link "undo" at bounding box center [199, 50] width 49 height 21
click at [179, 48] on icon at bounding box center [186, 49] width 16 height 16
click at [559, 52] on use at bounding box center [552, 50] width 16 height 16
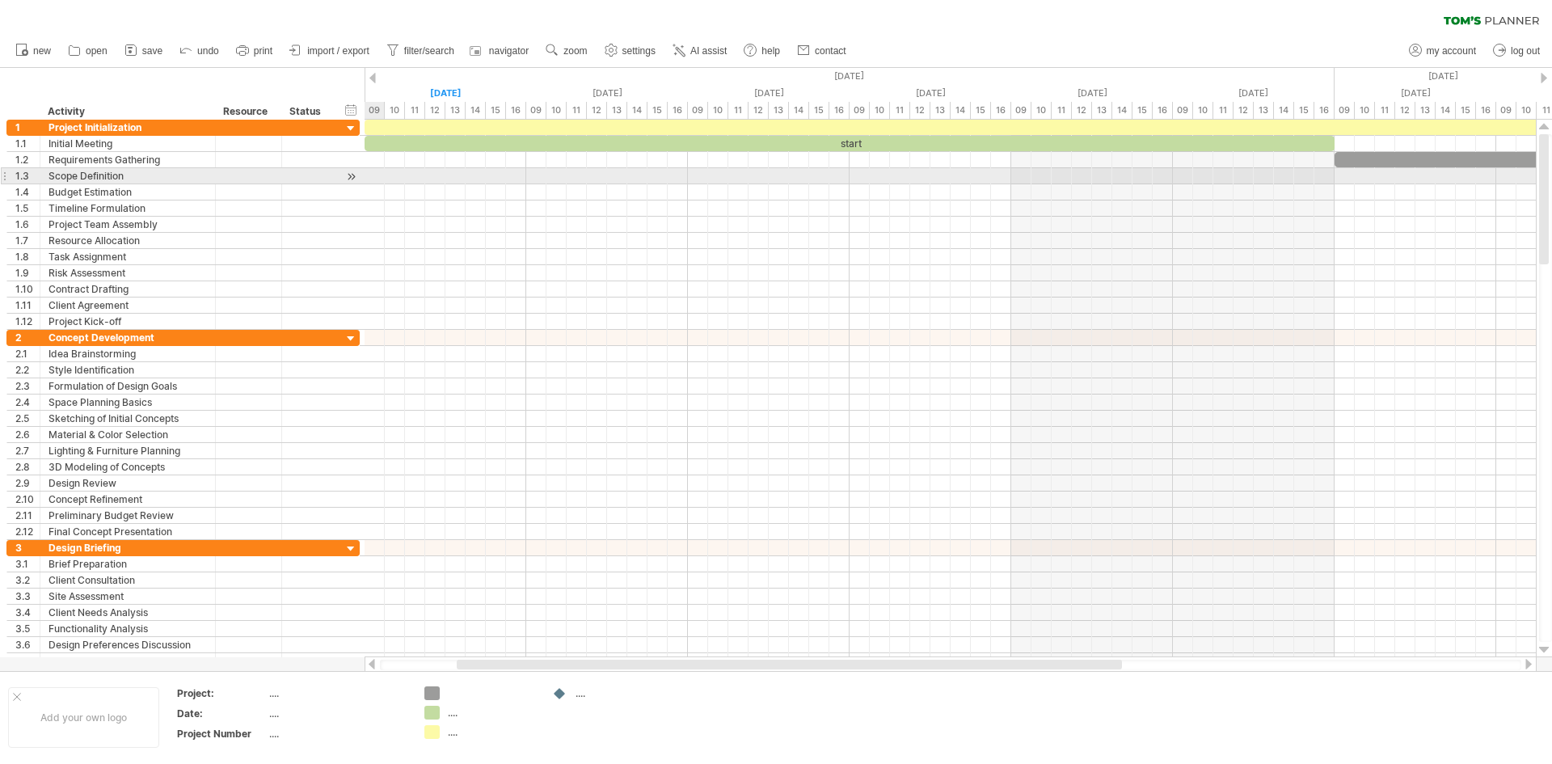
click at [344, 172] on div at bounding box center [351, 176] width 15 height 17
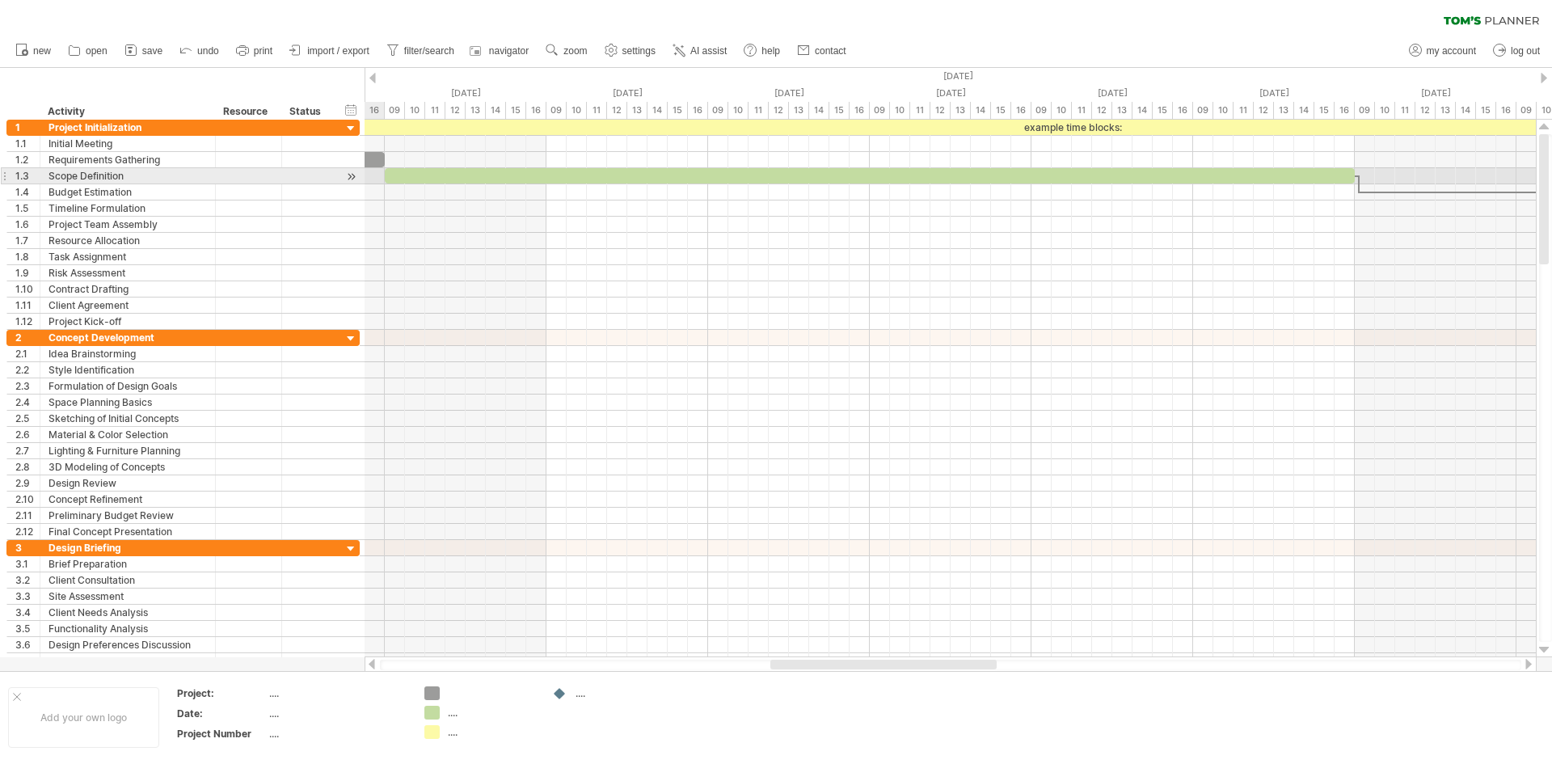
click at [345, 173] on div at bounding box center [351, 176] width 15 height 17
click at [348, 173] on div at bounding box center [351, 176] width 15 height 17
click at [353, 179] on div at bounding box center [351, 176] width 15 height 17
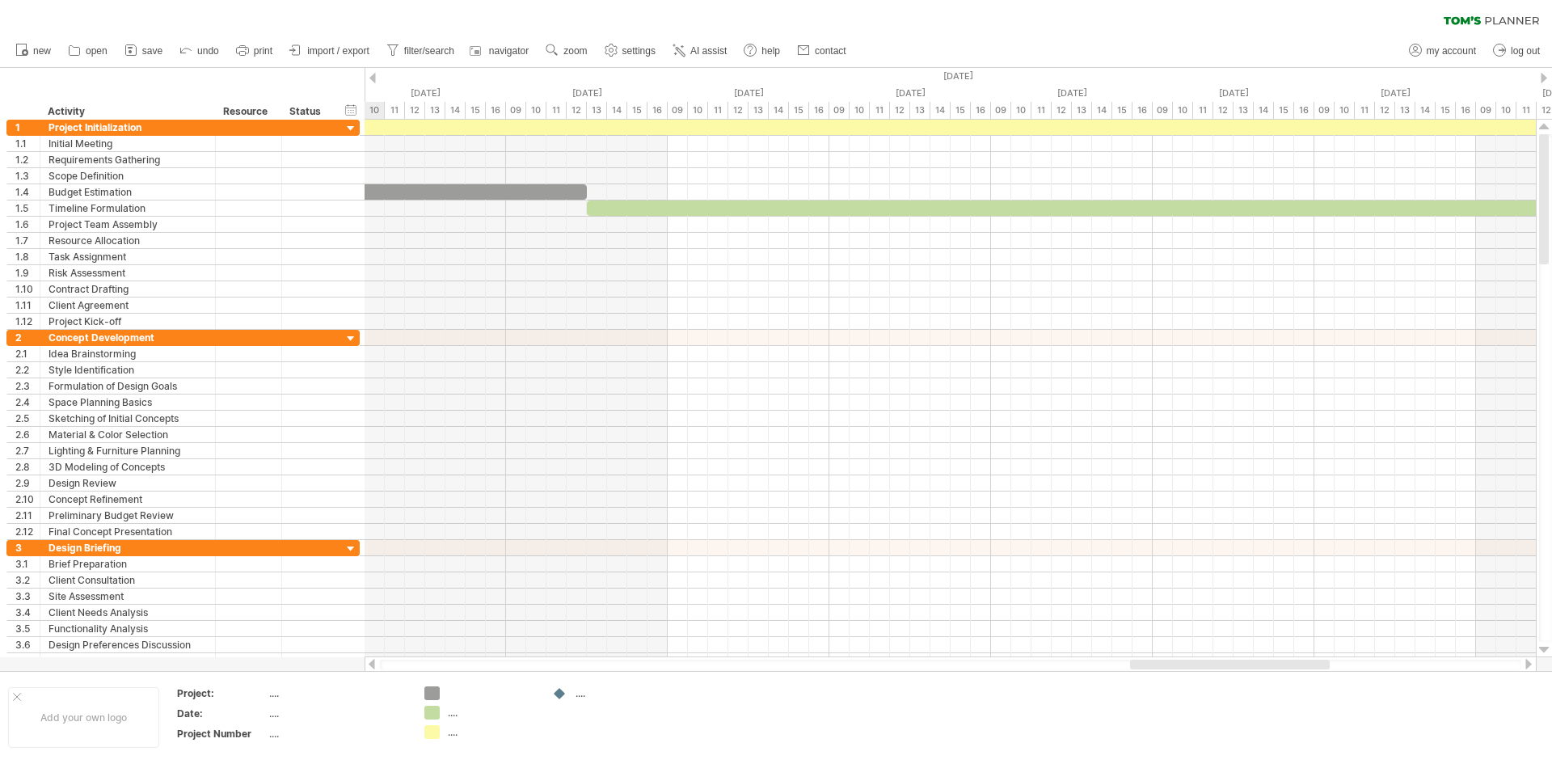
drag, startPoint x: 866, startPoint y: 665, endPoint x: 1226, endPoint y: 659, distance: 360.6
click at [1226, 659] on div at bounding box center [951, 664] width 1172 height 16
click at [581, 695] on div "...." at bounding box center [620, 693] width 88 height 14
click at [563, 694] on div at bounding box center [560, 693] width 16 height 15
click at [557, 50] on use at bounding box center [552, 50] width 16 height 16
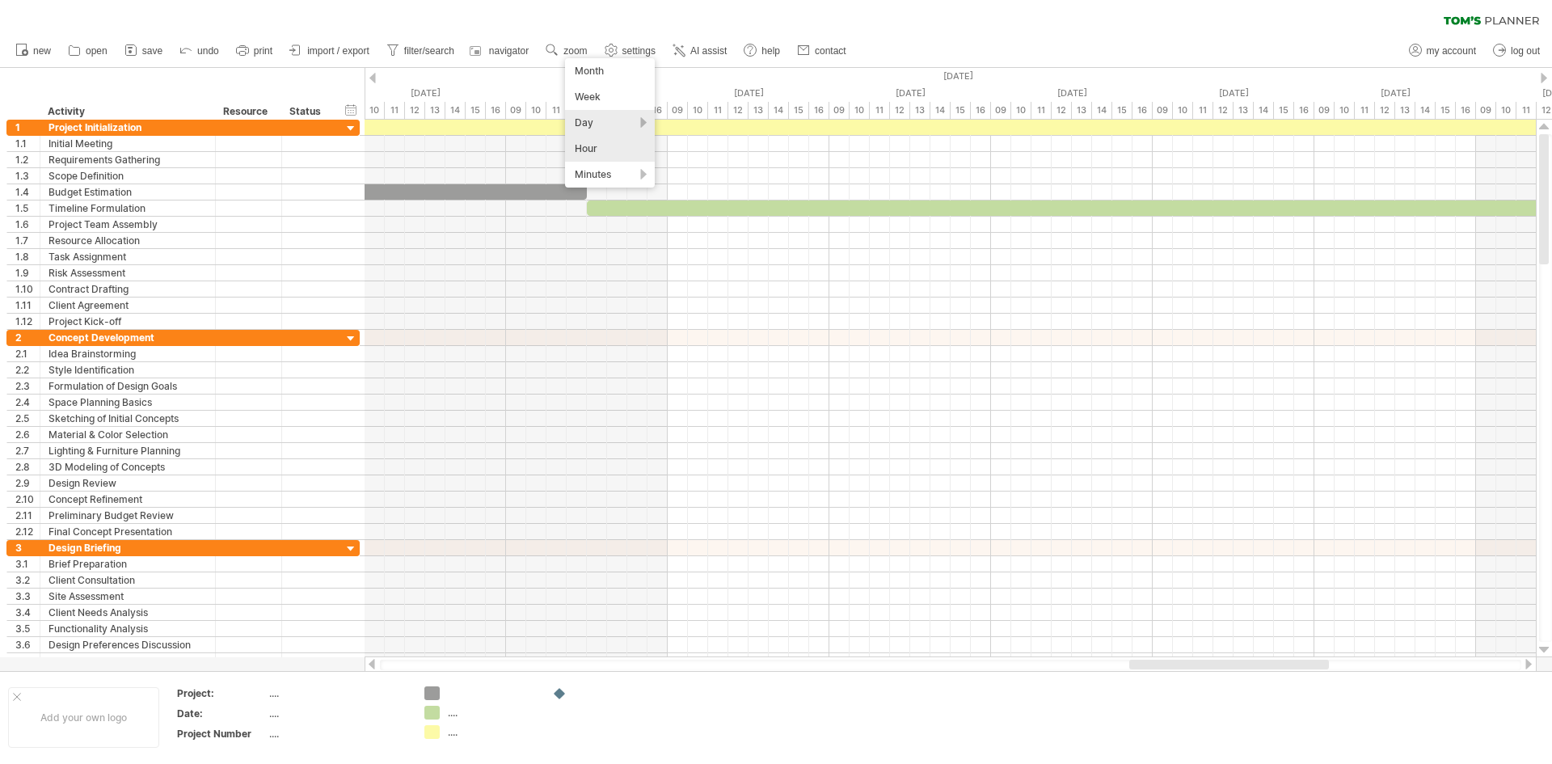
click at [607, 114] on div "Day" at bounding box center [610, 123] width 90 height 26
click at [651, 208] on div "Wide" at bounding box center [660, 213] width 90 height 26
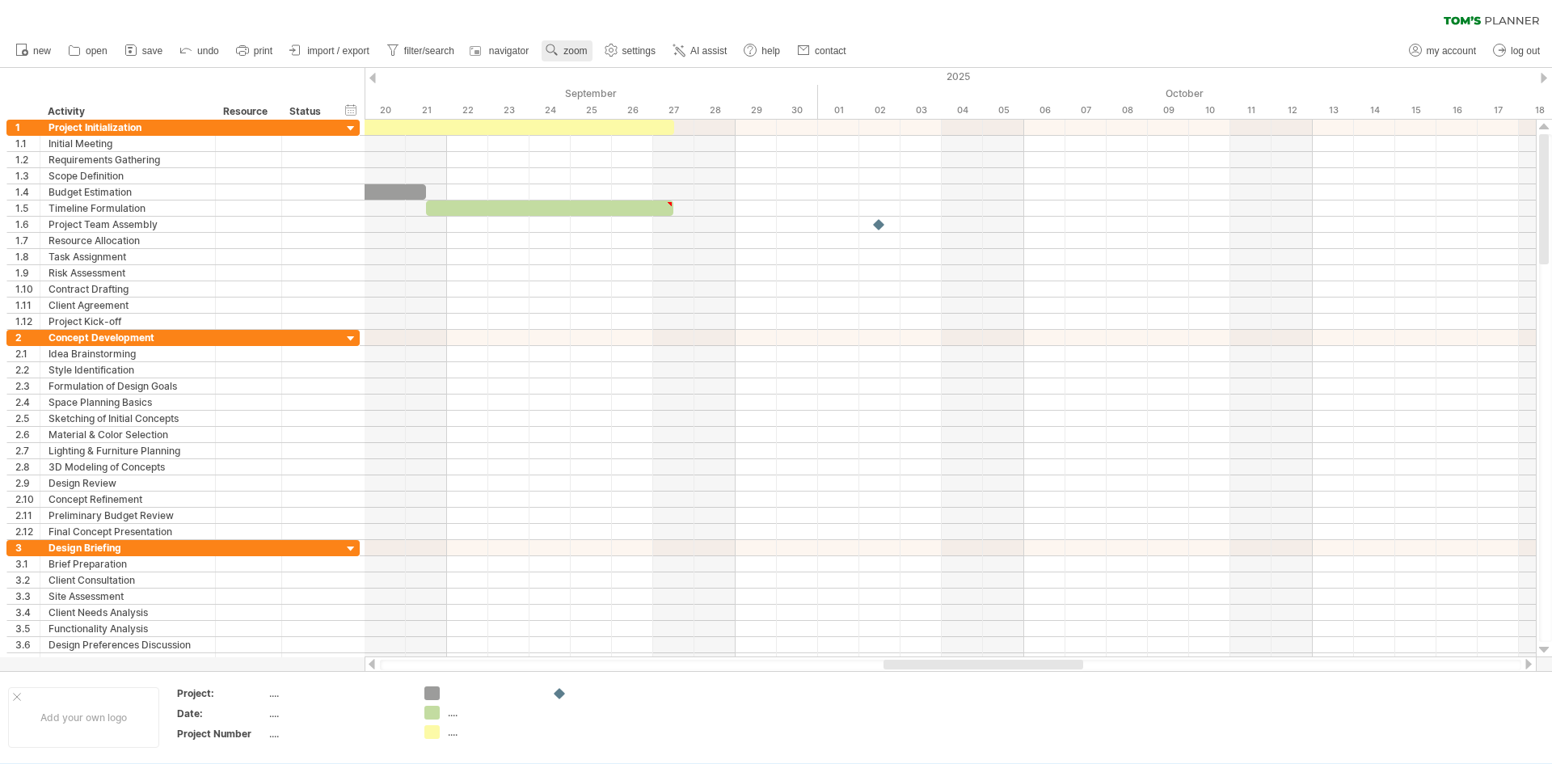
click at [580, 55] on span "zoom" at bounding box center [574, 50] width 23 height 11
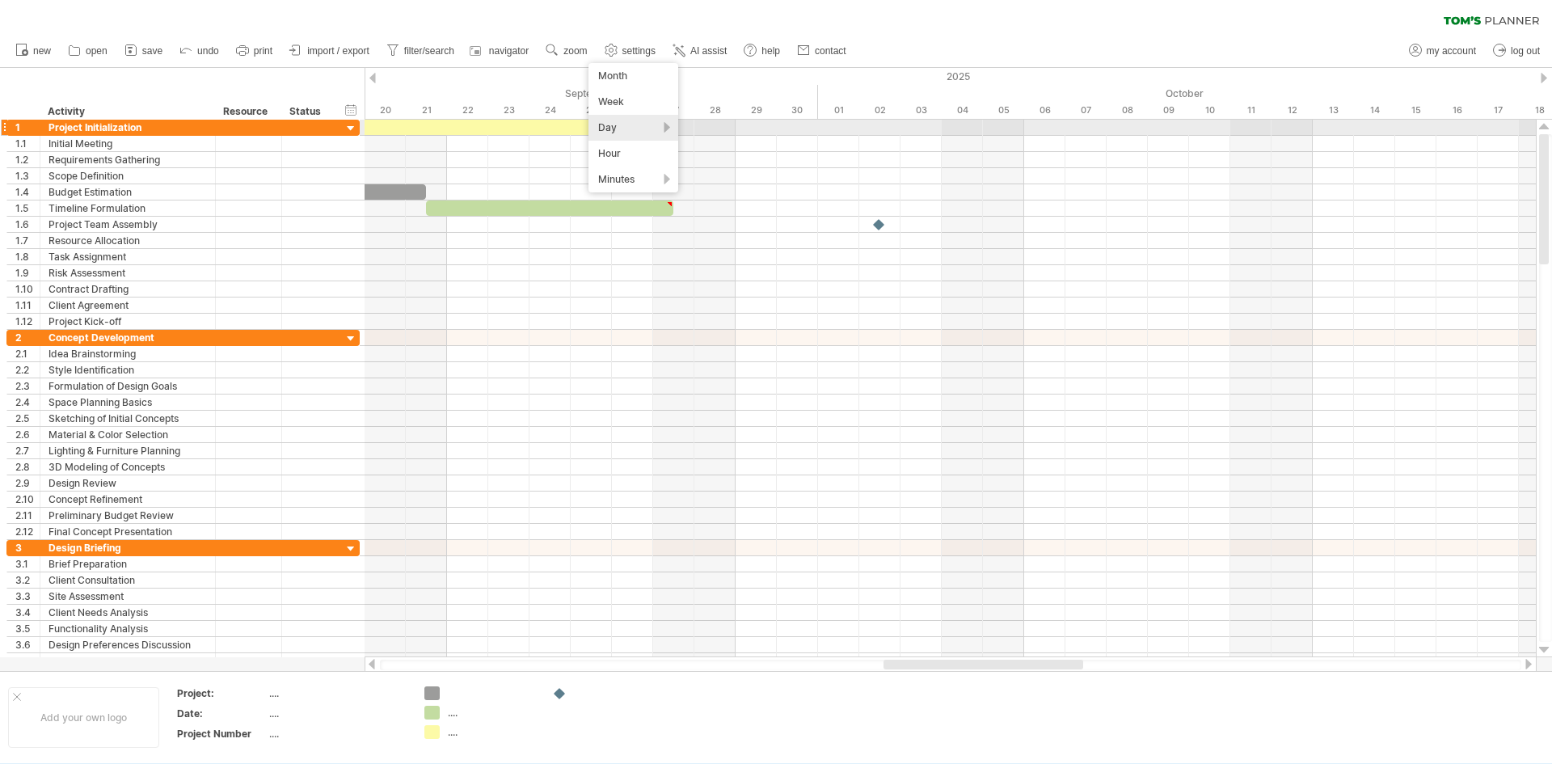
click at [614, 134] on div "Day" at bounding box center [634, 128] width 90 height 26
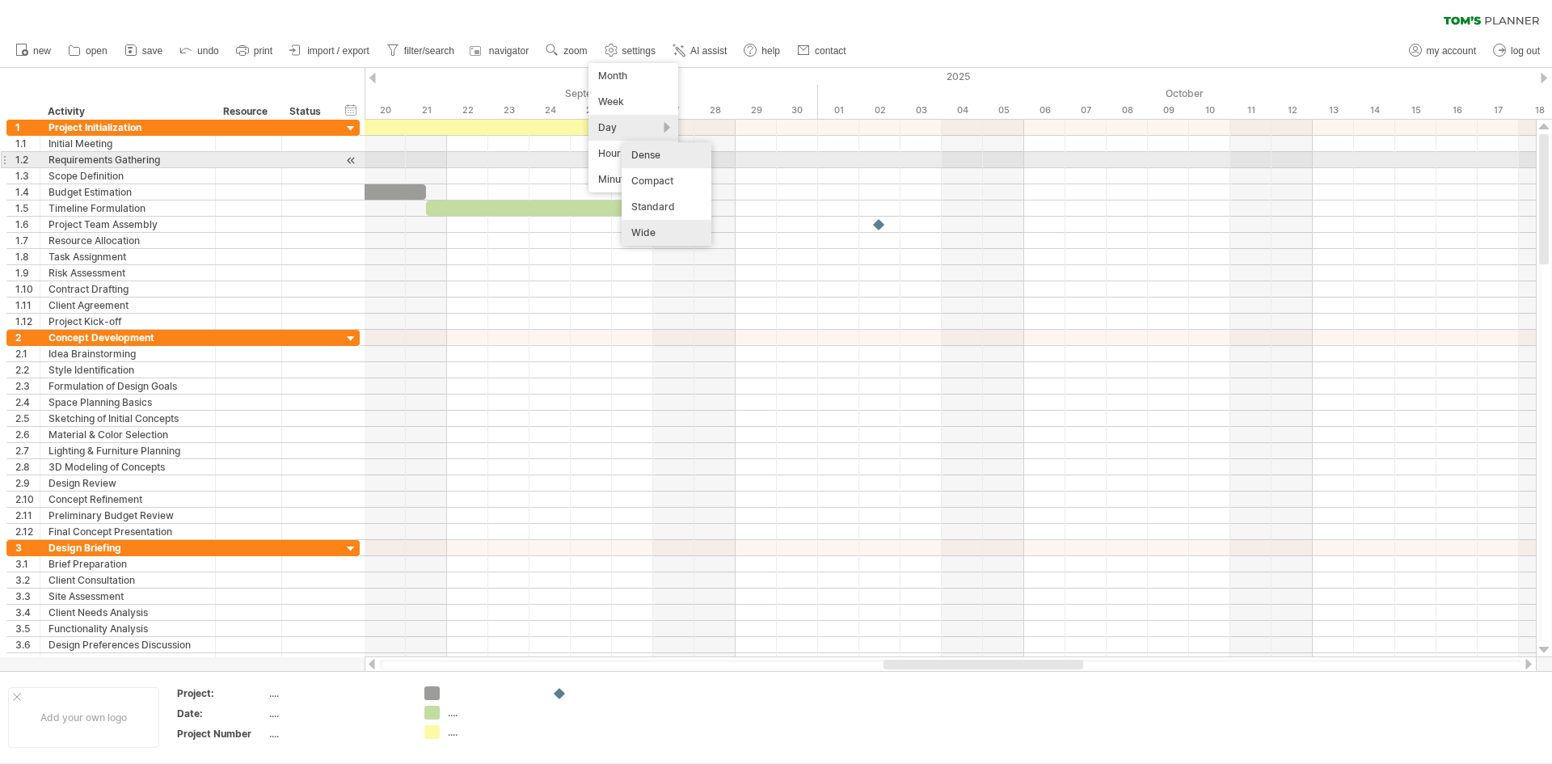
click at [660, 154] on div "Dense" at bounding box center [667, 155] width 90 height 26
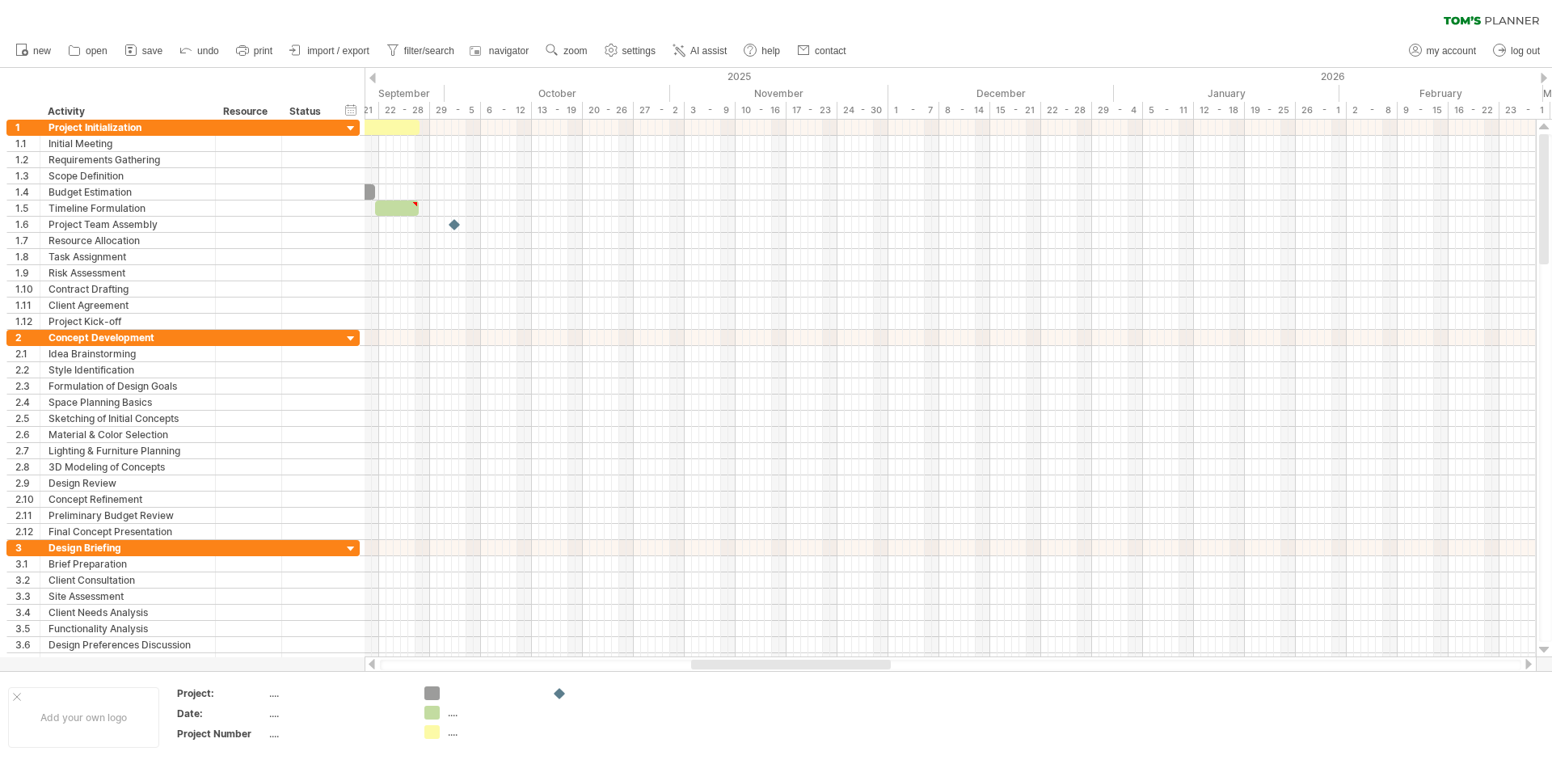
drag, startPoint x: 810, startPoint y: 661, endPoint x: 693, endPoint y: 666, distance: 117.4
click at [693, 666] on div at bounding box center [951, 664] width 1172 height 16
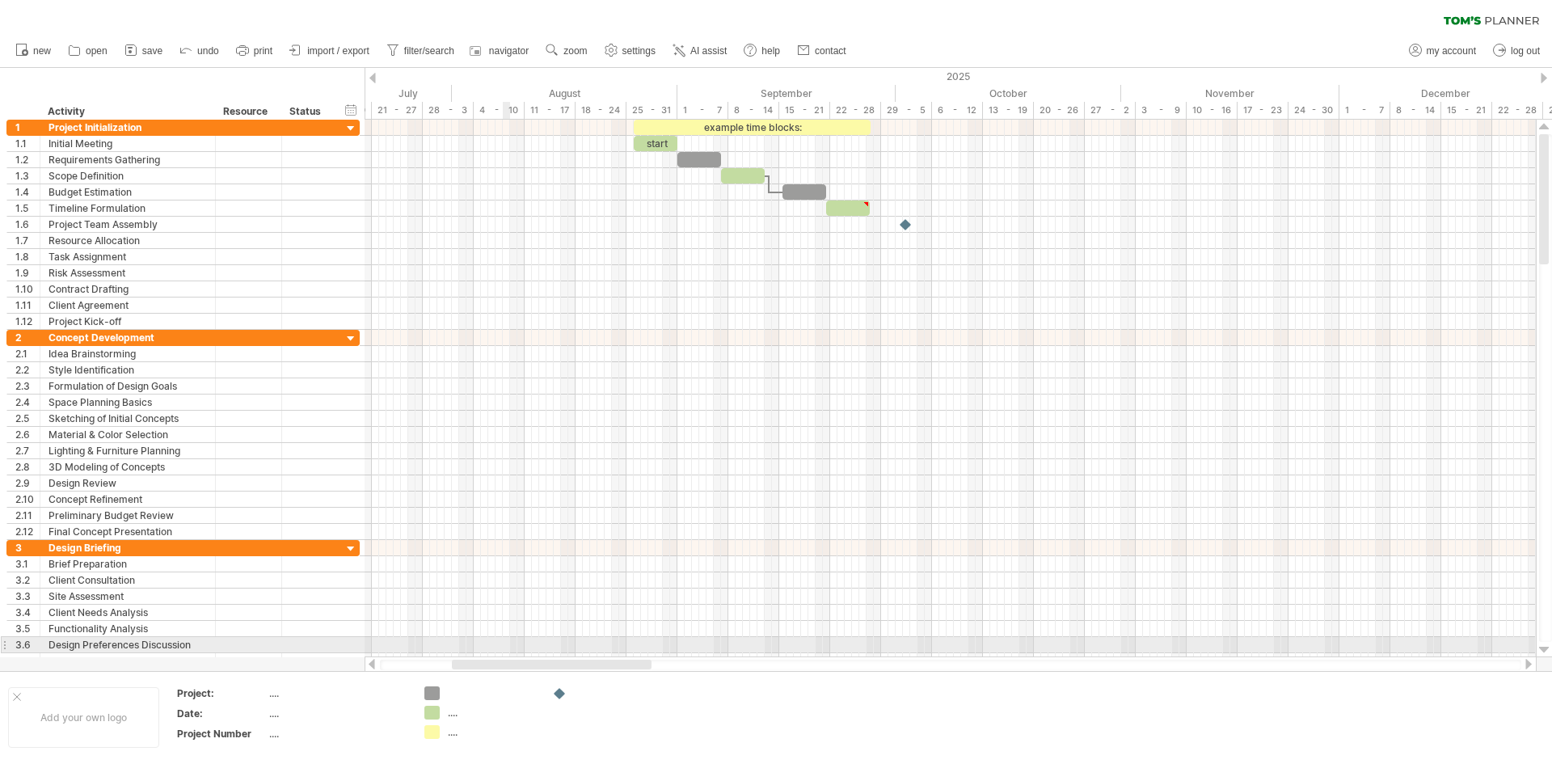
drag, startPoint x: 745, startPoint y: 666, endPoint x: 506, endPoint y: 640, distance: 240.7
click at [506, 640] on div "Trying to reach [DOMAIN_NAME] Connected again... 0% clear filter new 1" at bounding box center [776, 382] width 1552 height 764
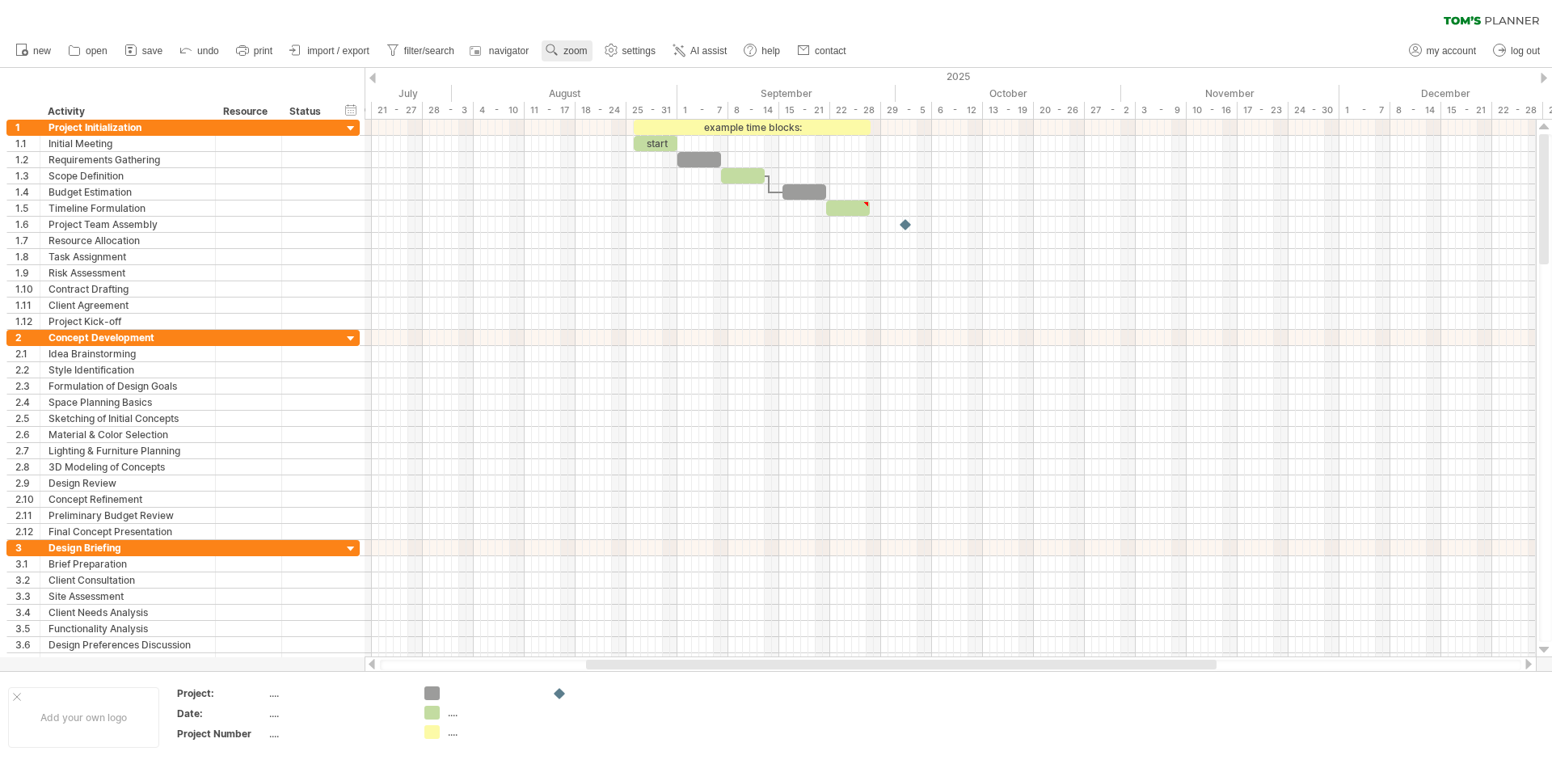
click at [568, 49] on span "zoom" at bounding box center [574, 50] width 23 height 11
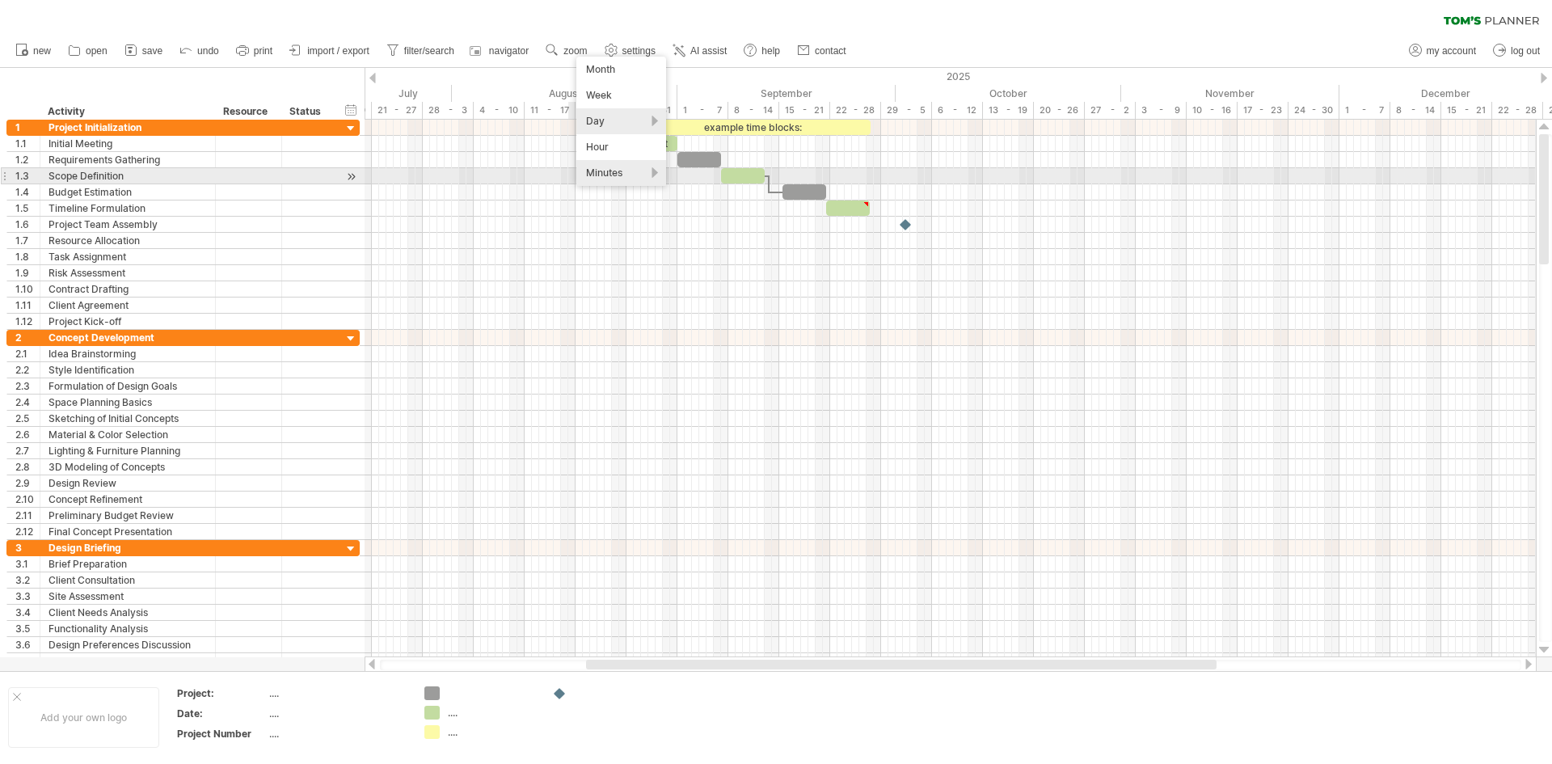
click at [613, 176] on div "Minutes" at bounding box center [621, 173] width 90 height 26
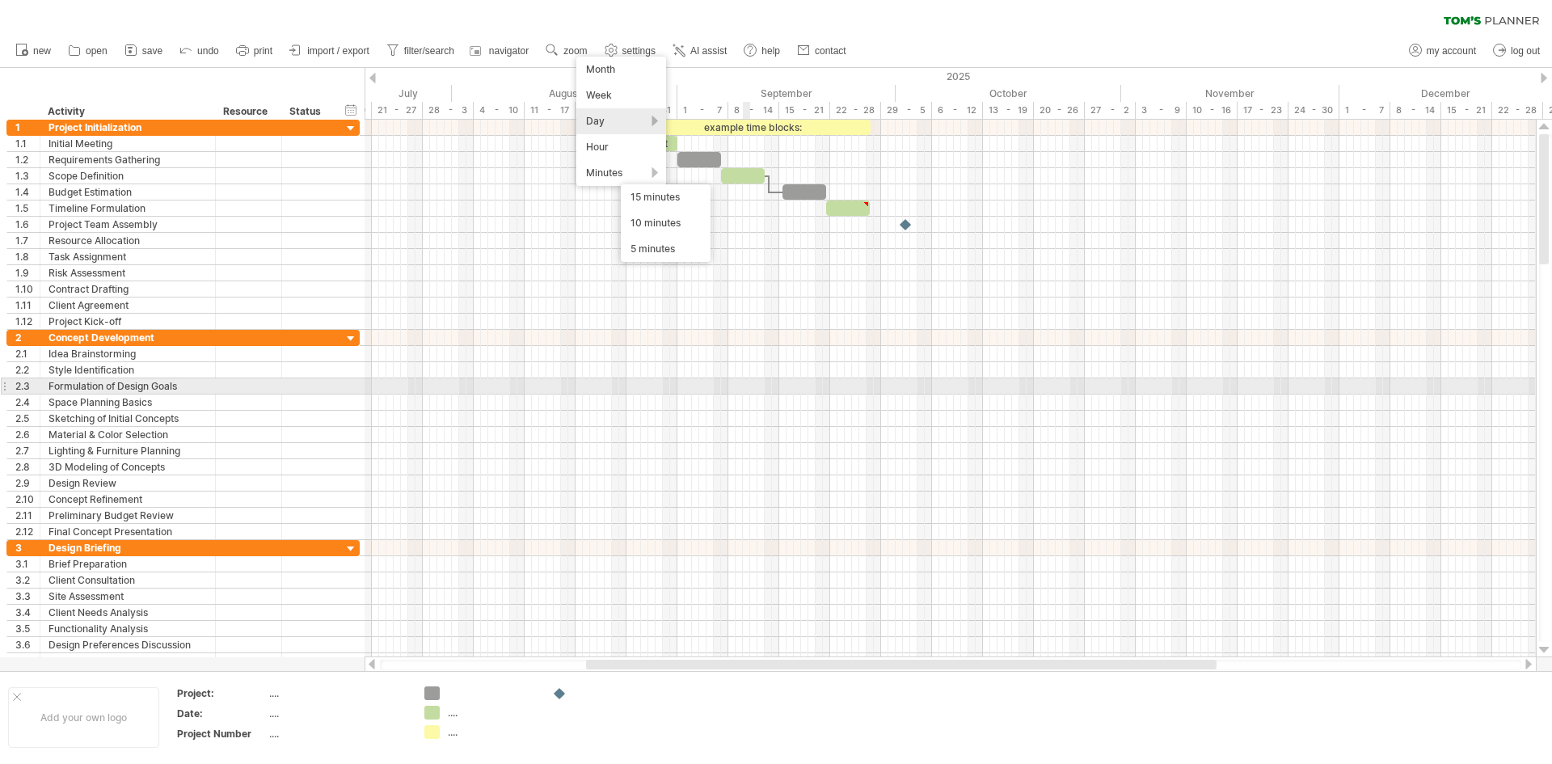
click at [745, 390] on div at bounding box center [950, 386] width 1171 height 16
